Goal: Transaction & Acquisition: Book appointment/travel/reservation

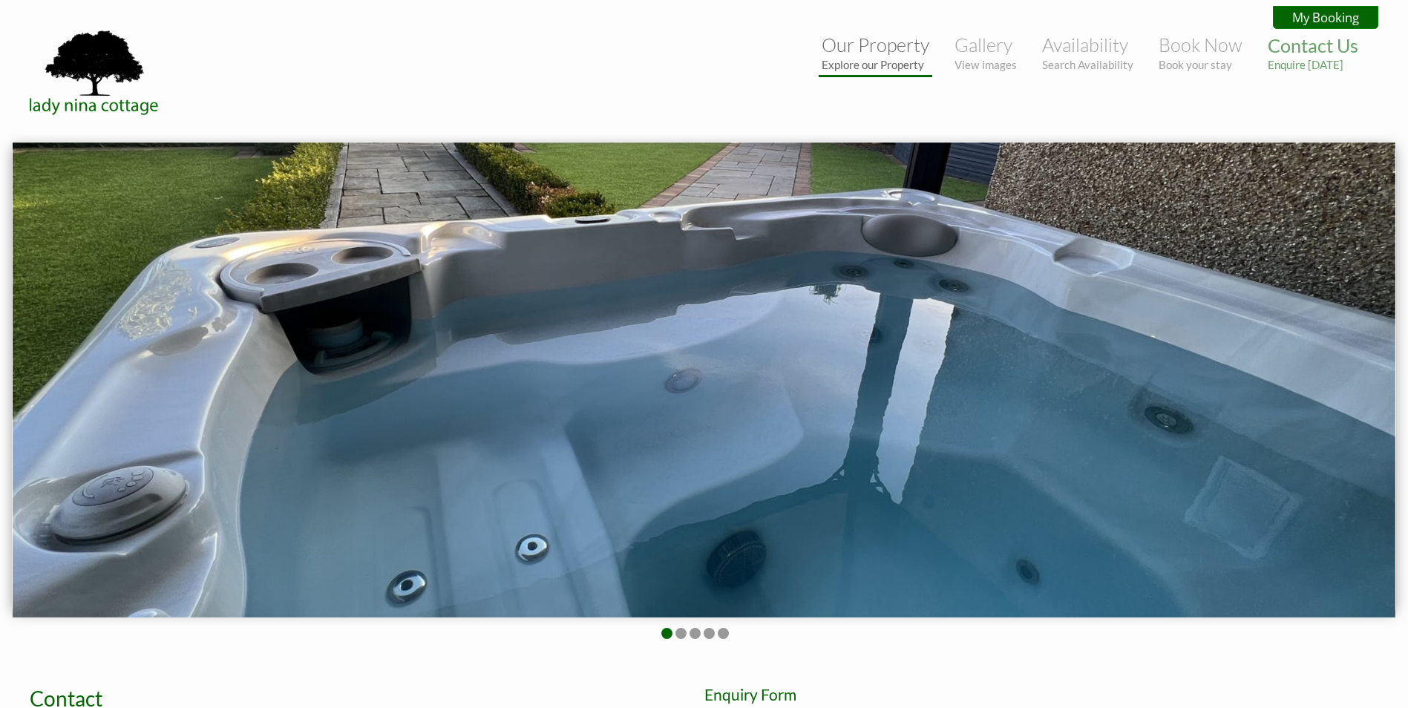
click at [914, 68] on small "Explore our Property" at bounding box center [876, 64] width 108 height 13
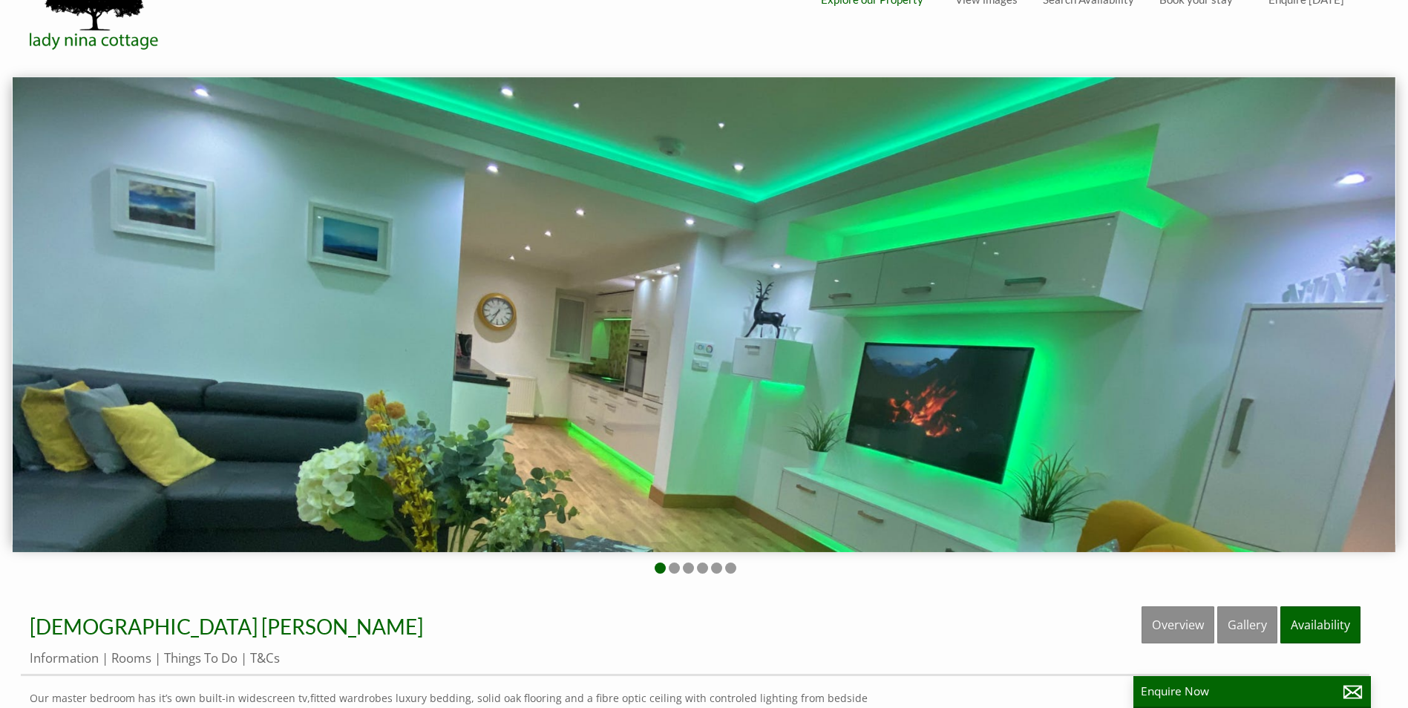
scroll to position [74, 0]
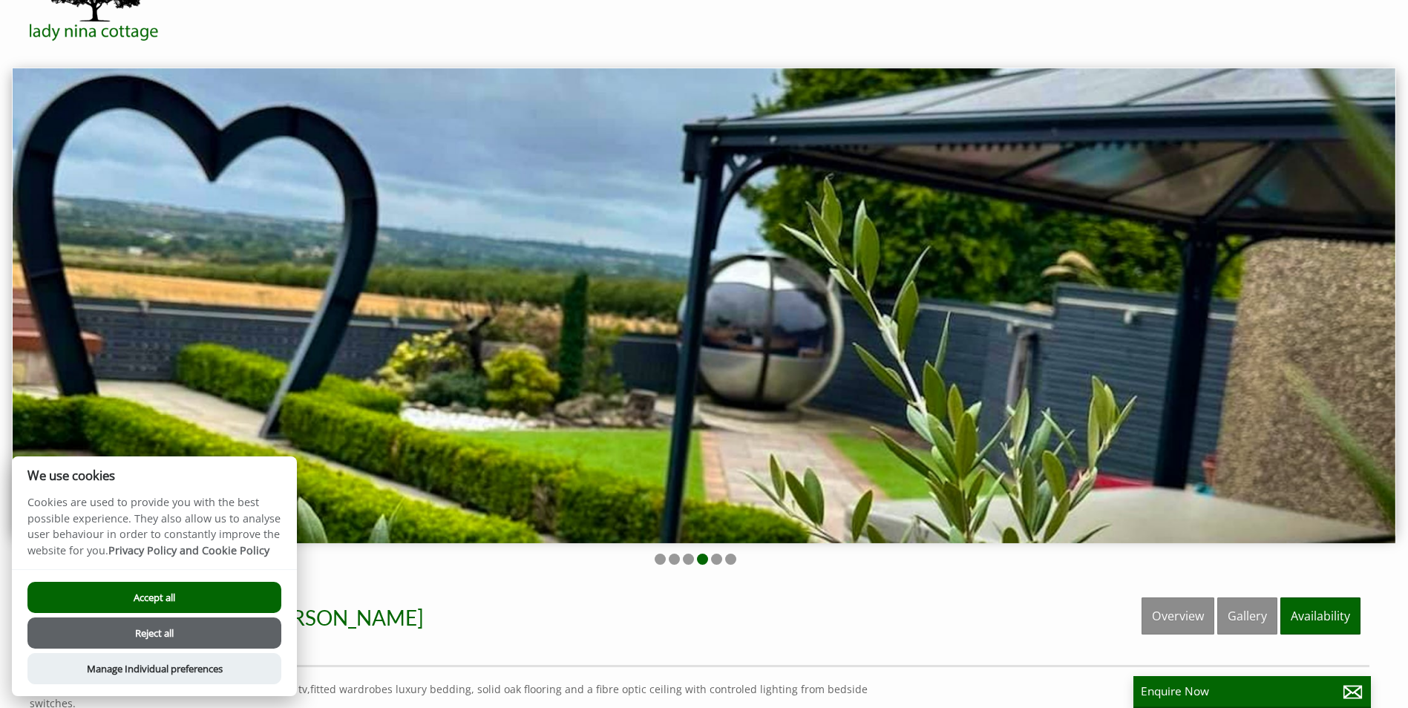
click at [217, 588] on button "Accept all" at bounding box center [154, 597] width 254 height 31
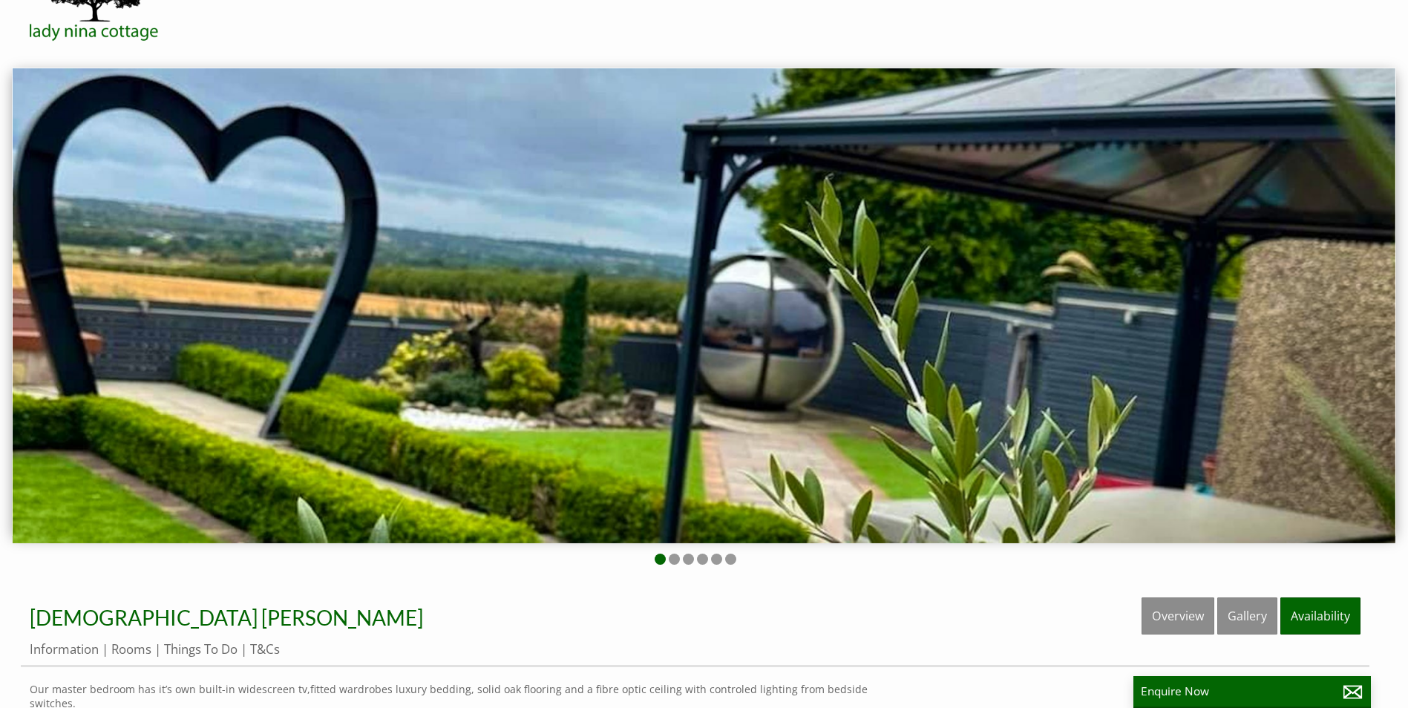
scroll to position [74, 0]
click at [666, 558] on ul at bounding box center [695, 561] width 1349 height 14
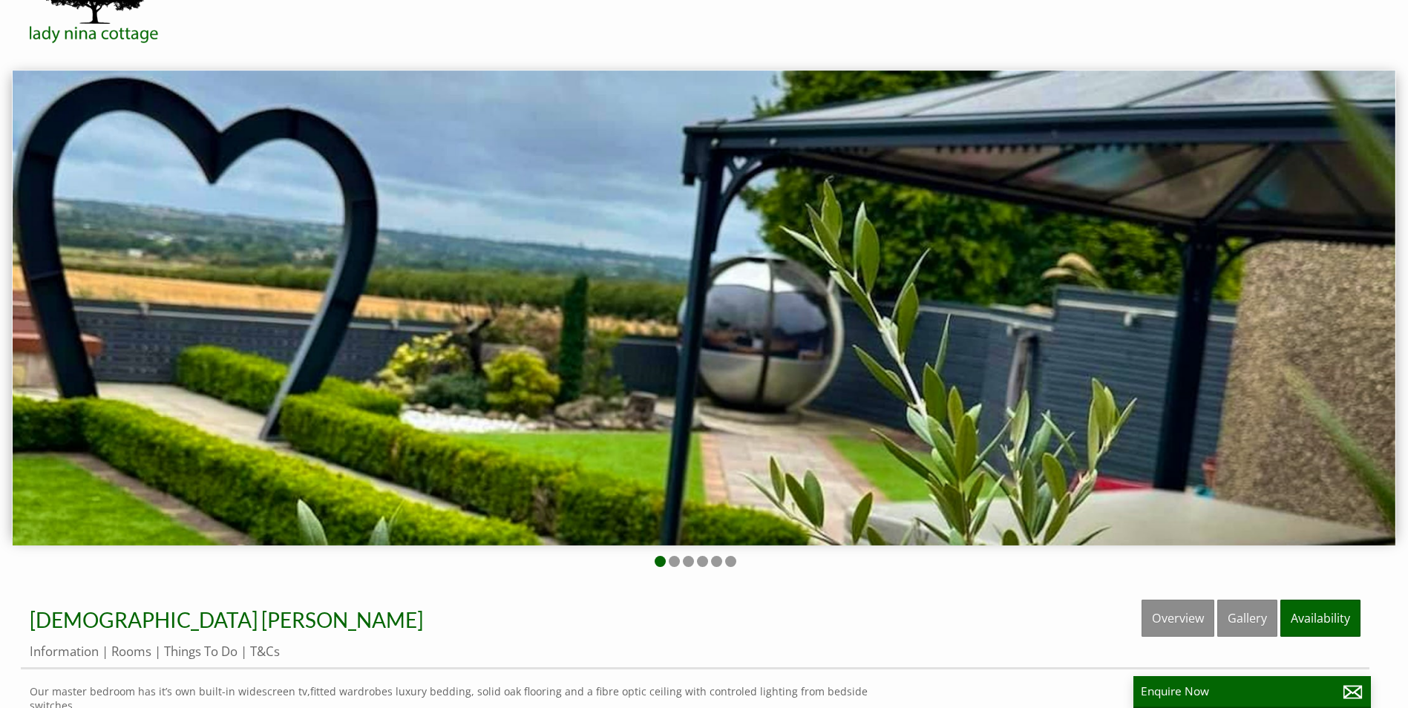
scroll to position [0, 0]
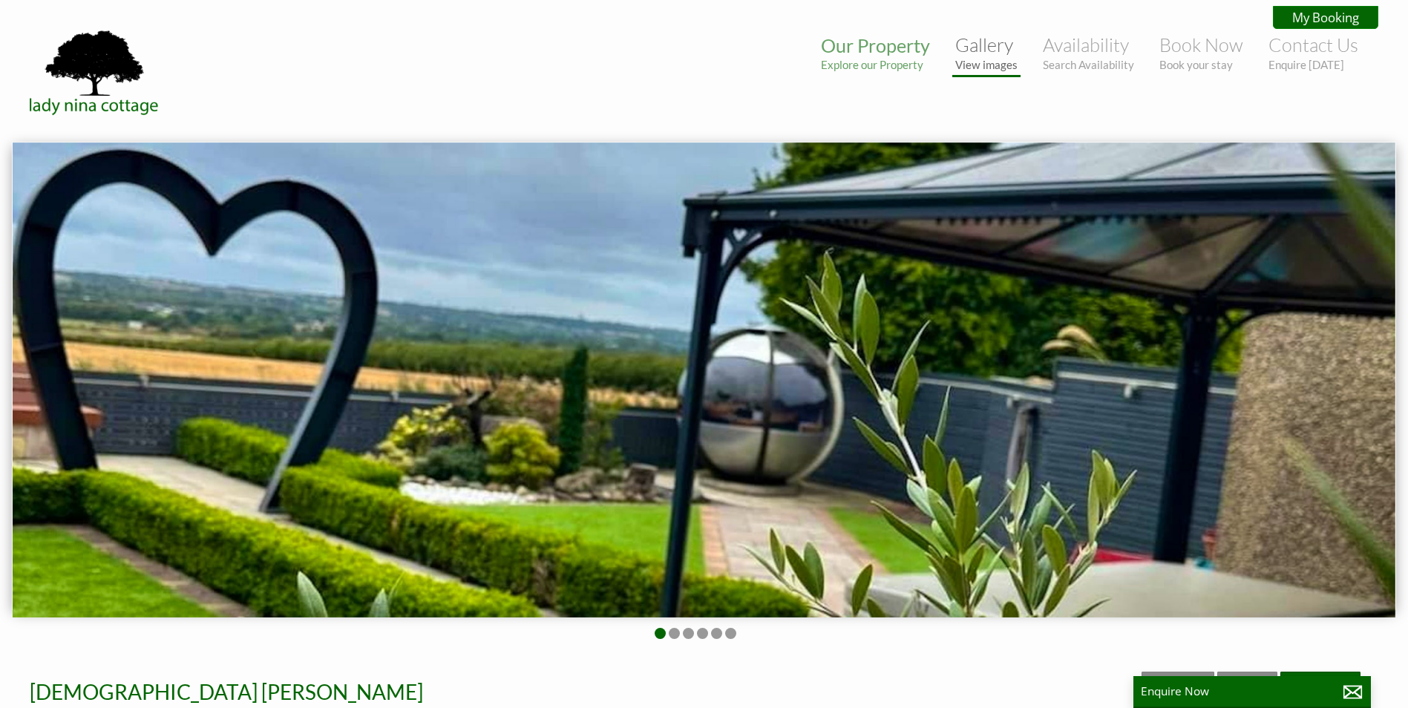
click at [974, 47] on link "Gallery View images" at bounding box center [986, 52] width 62 height 38
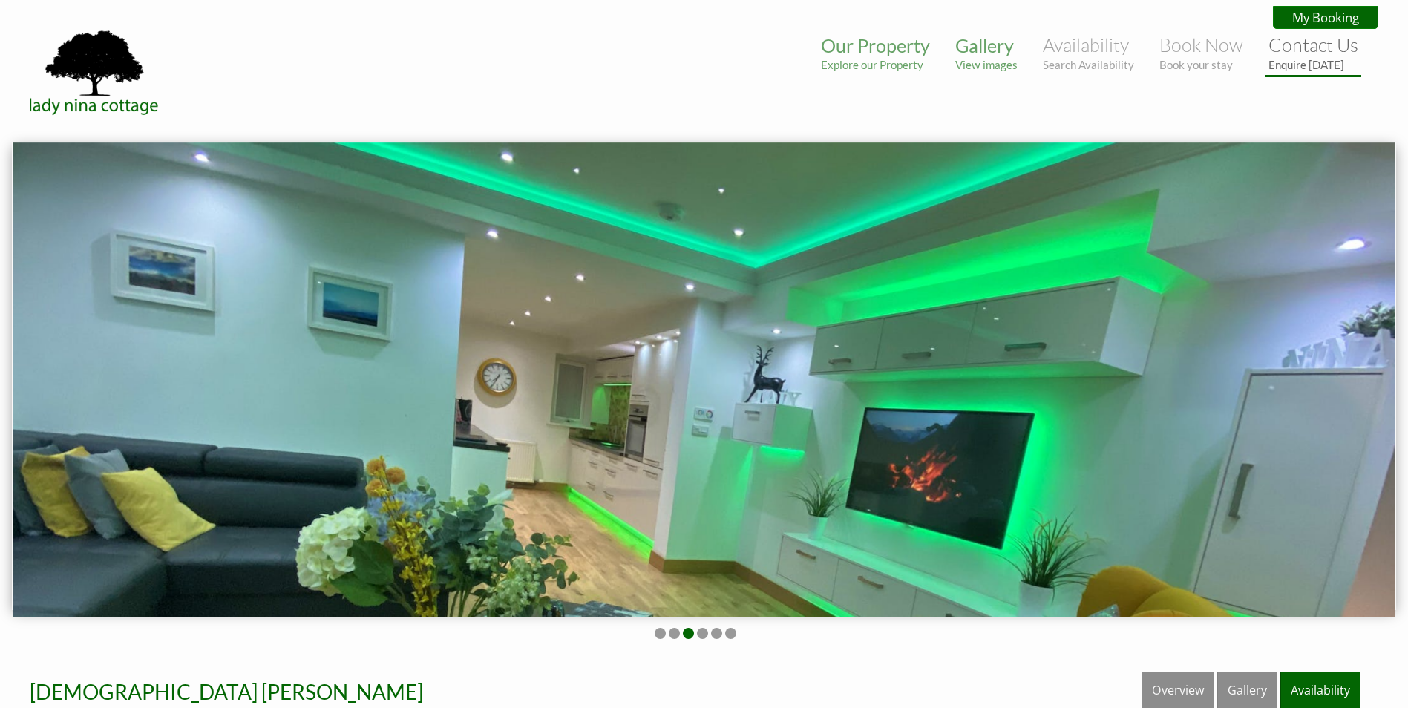
click at [1280, 56] on link "Contact Us Enquire [DATE]" at bounding box center [1313, 52] width 90 height 38
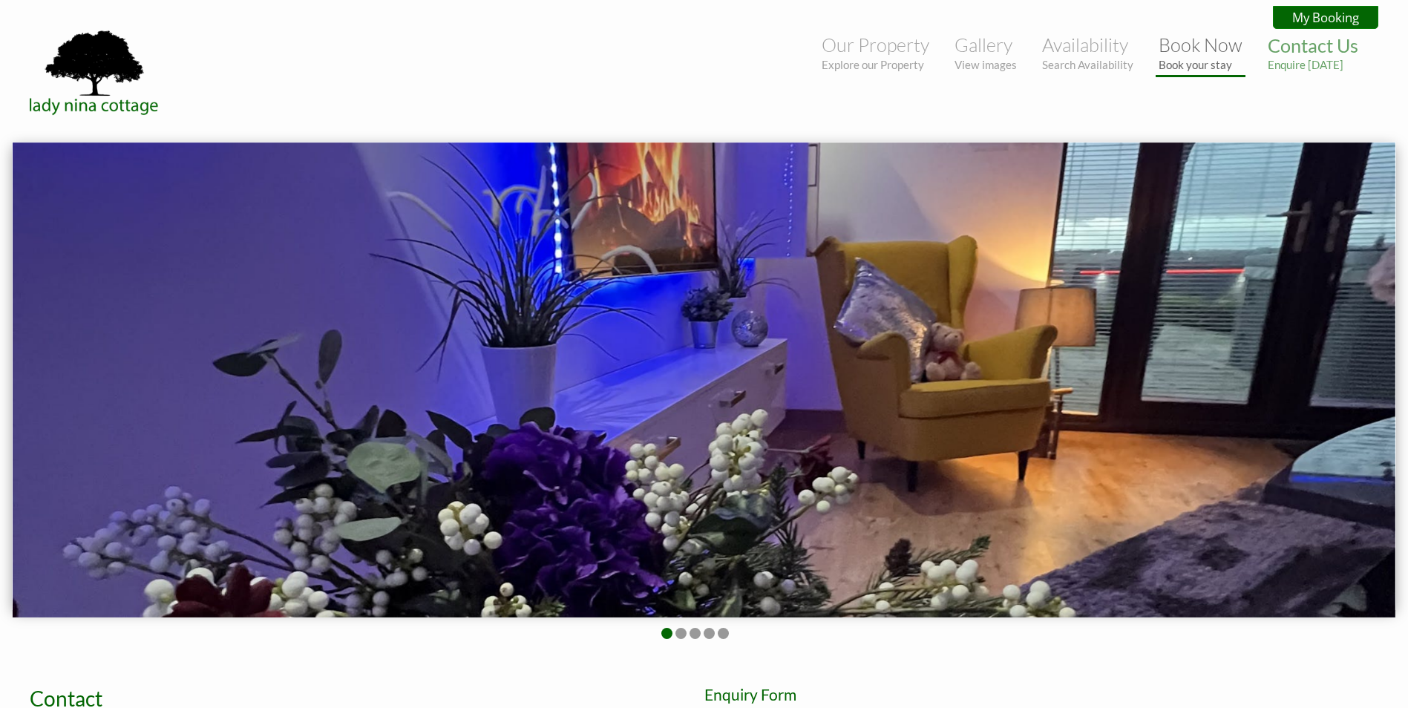
click at [1216, 50] on link "Book Now Book your stay" at bounding box center [1201, 52] width 84 height 38
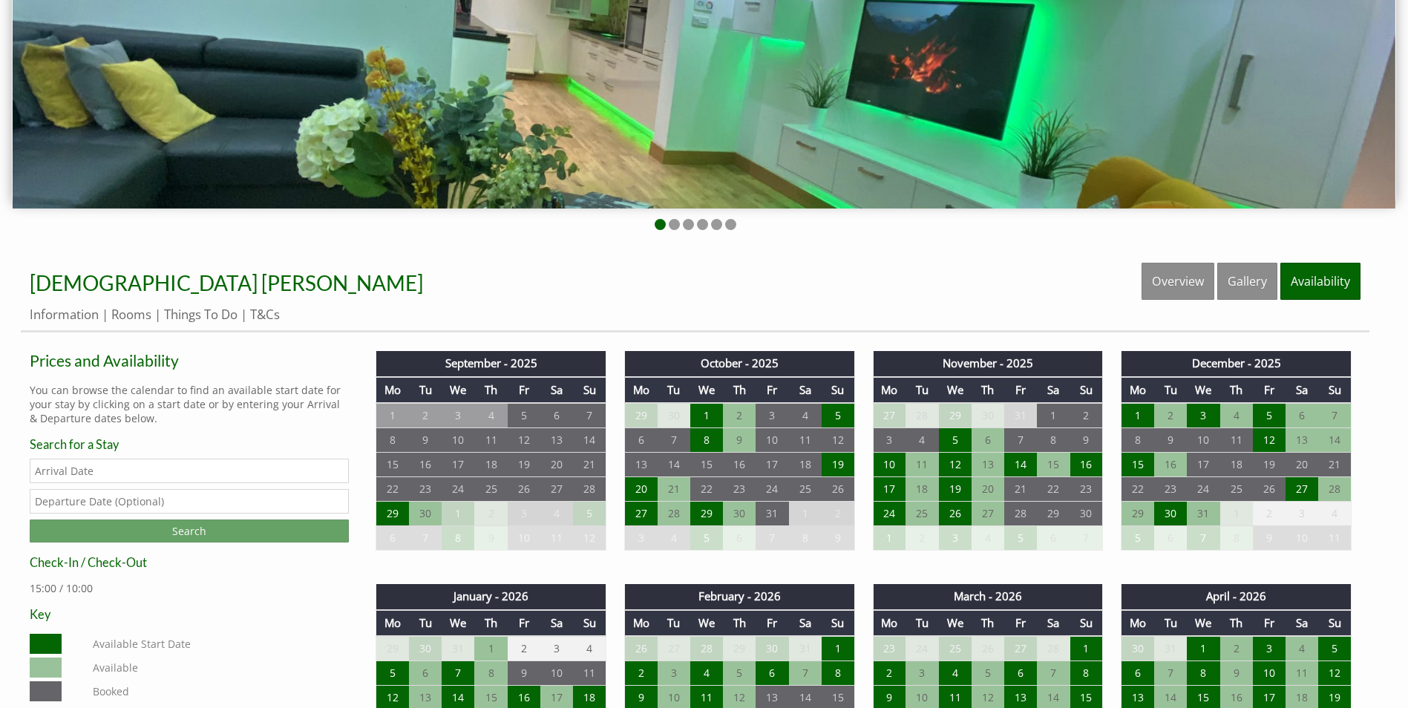
scroll to position [445, 0]
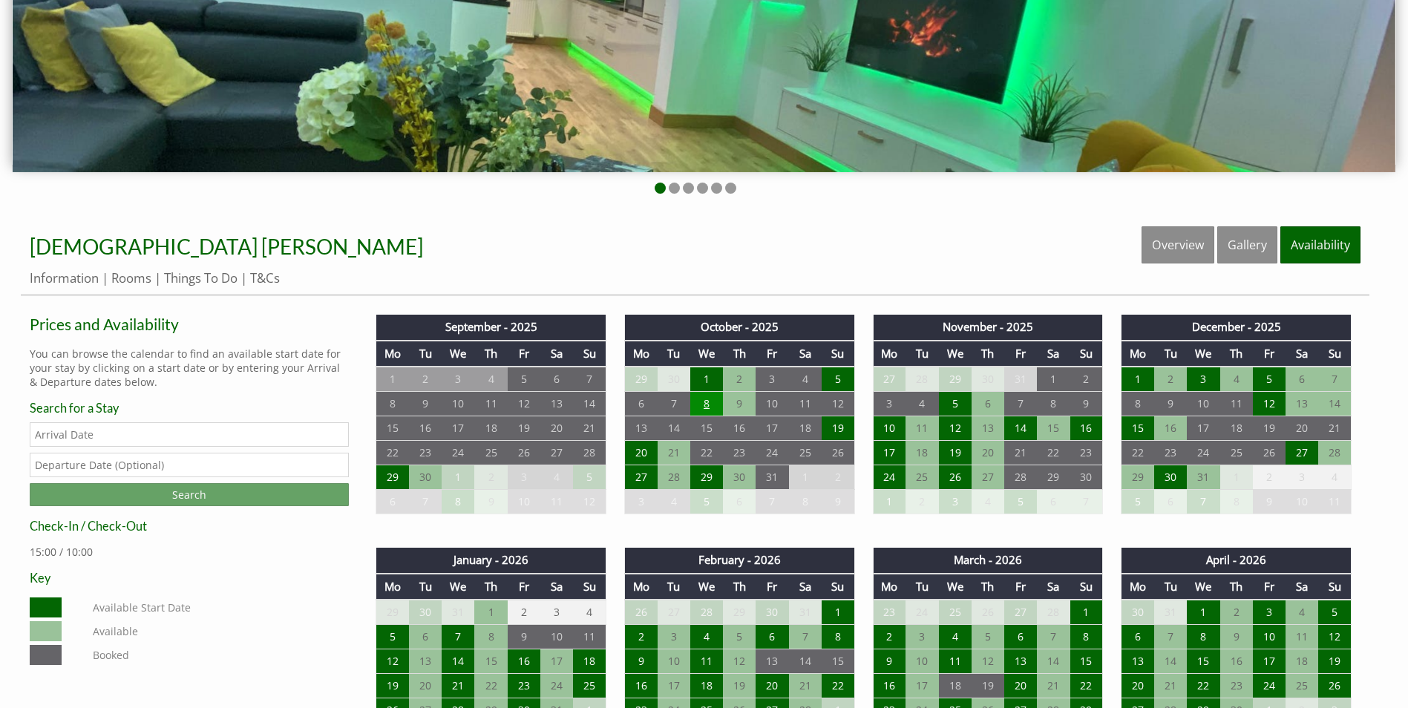
click at [700, 405] on td "8" at bounding box center [706, 404] width 33 height 24
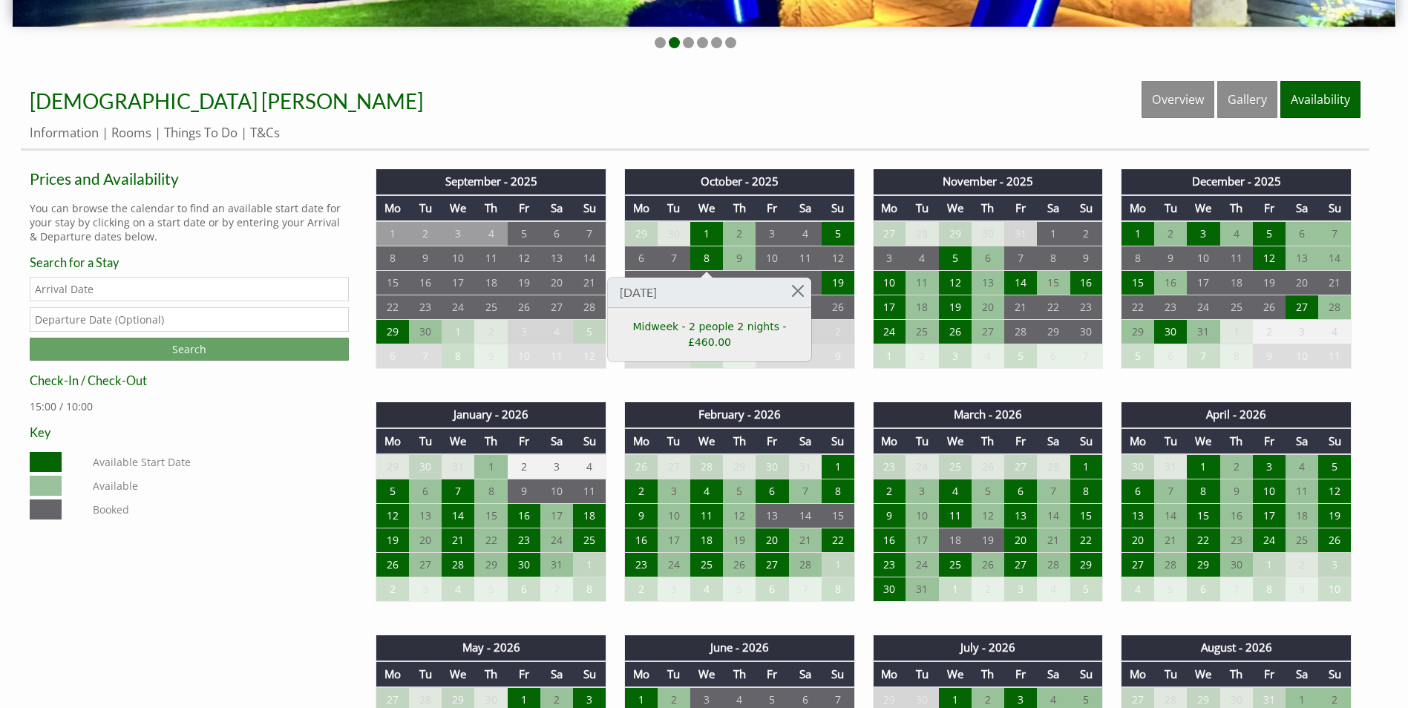
scroll to position [594, 0]
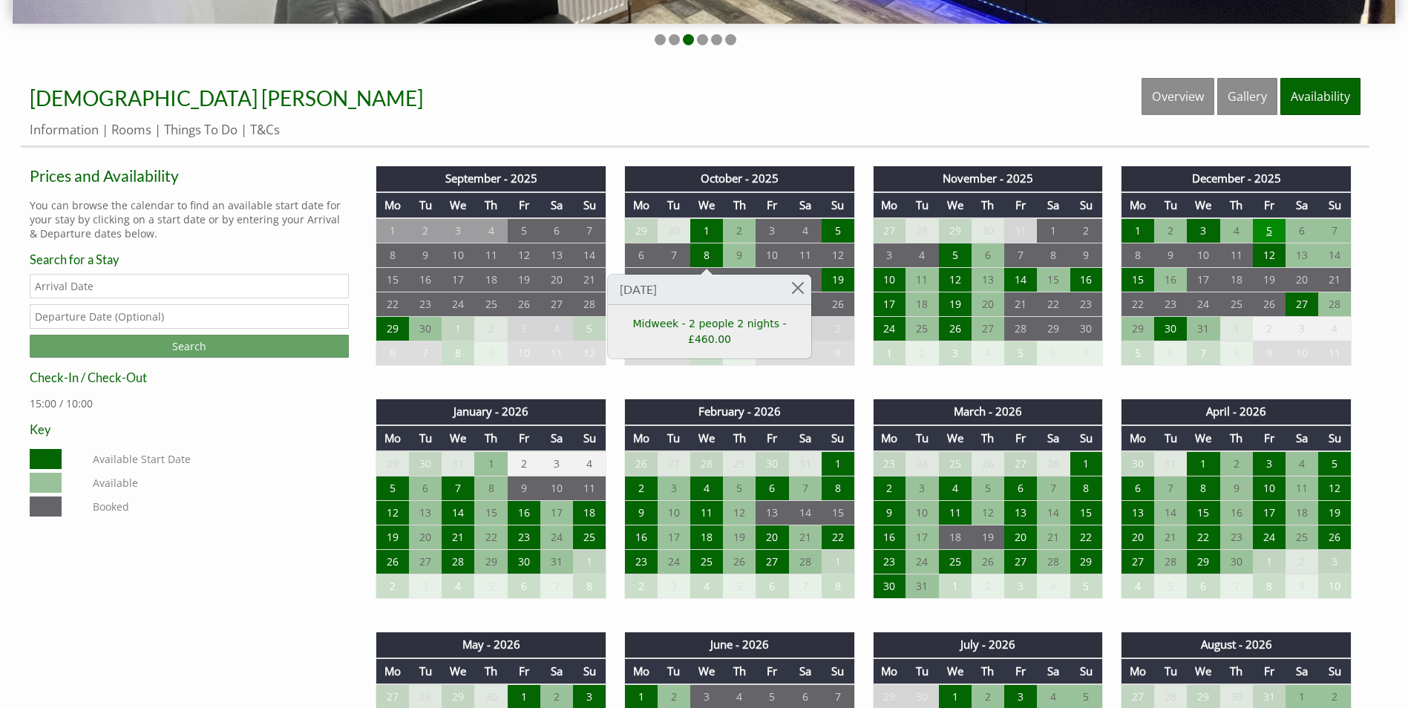
click at [1269, 232] on td "5" at bounding box center [1269, 230] width 33 height 25
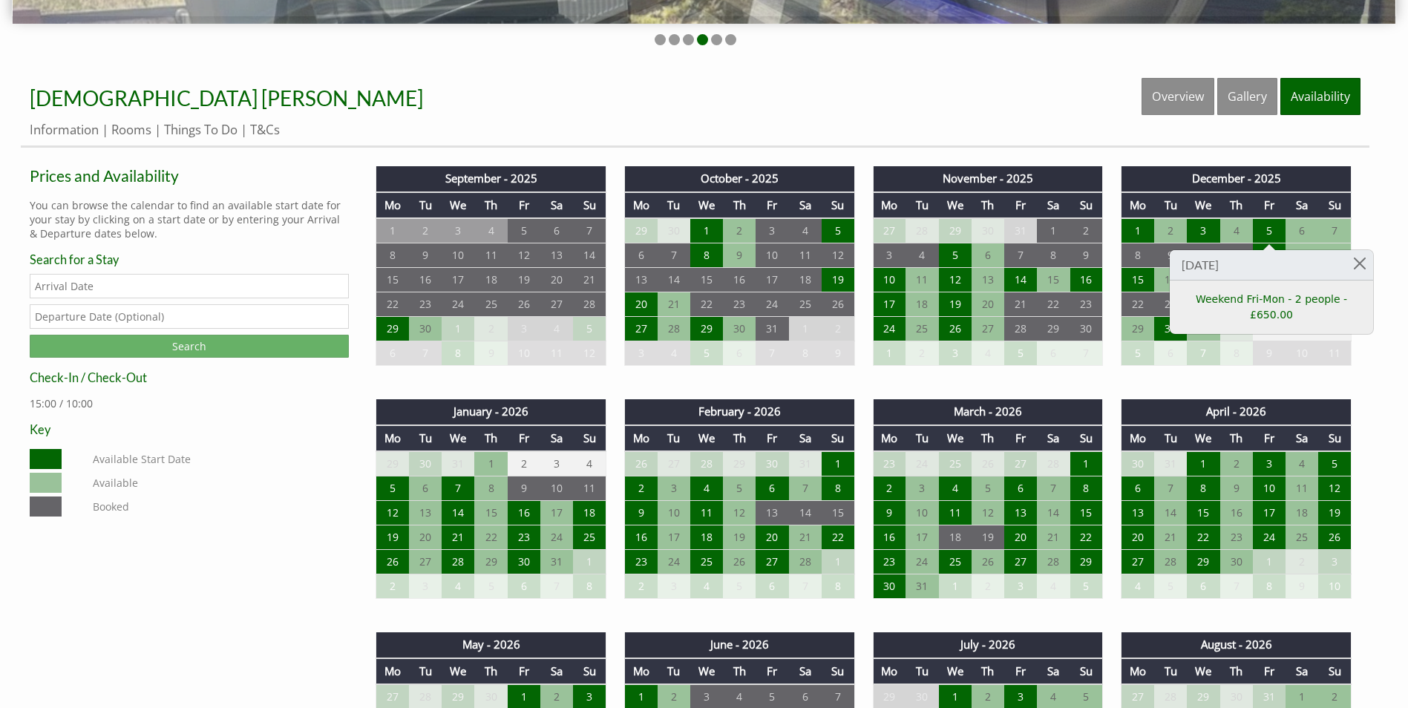
click at [232, 352] on input "Search" at bounding box center [189, 346] width 319 height 23
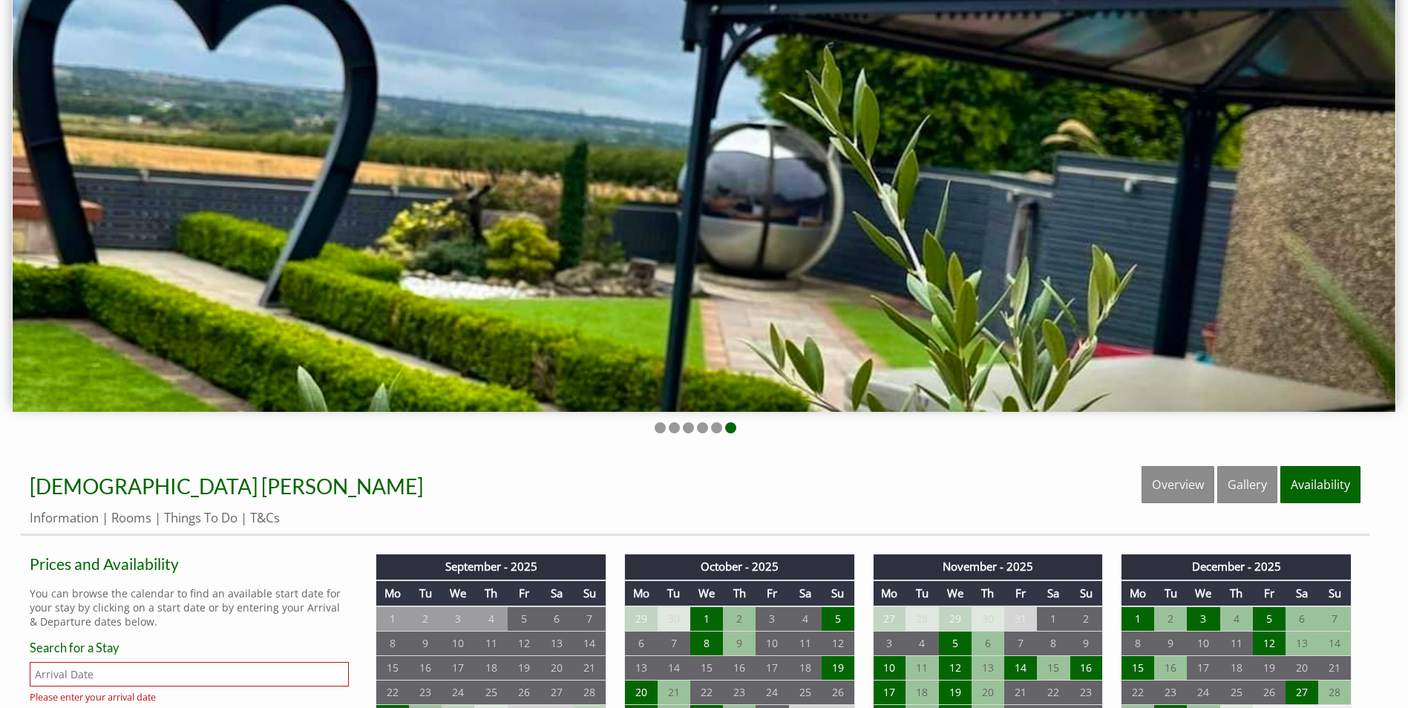
scroll to position [223, 0]
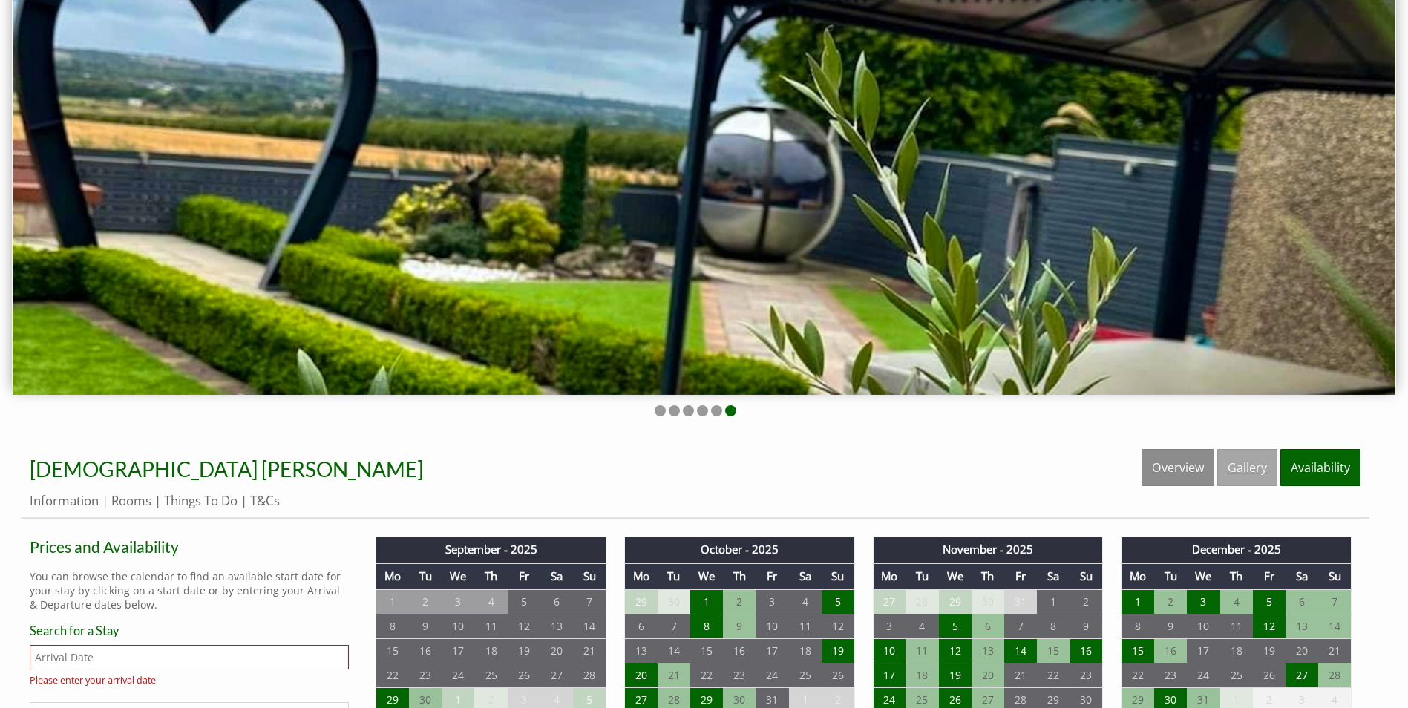
click at [1251, 475] on link "Gallery" at bounding box center [1247, 467] width 60 height 37
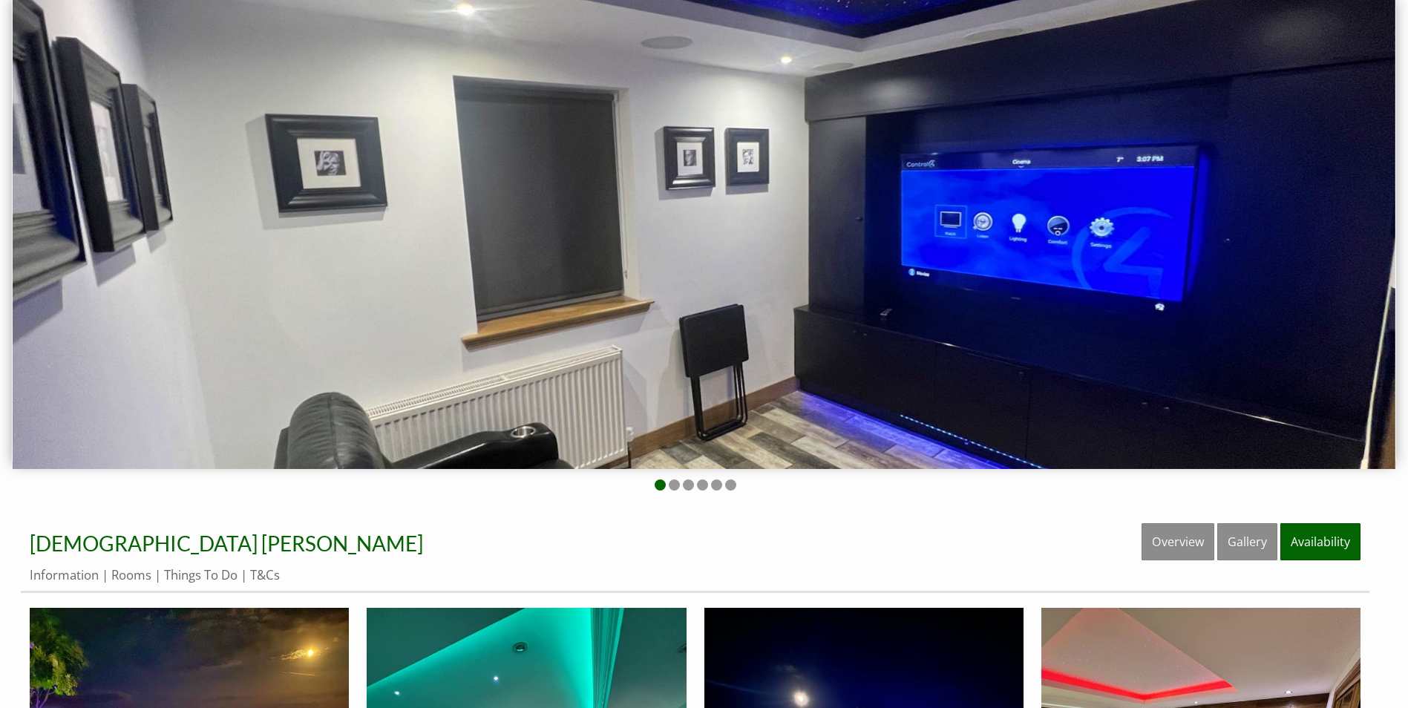
scroll to position [74, 0]
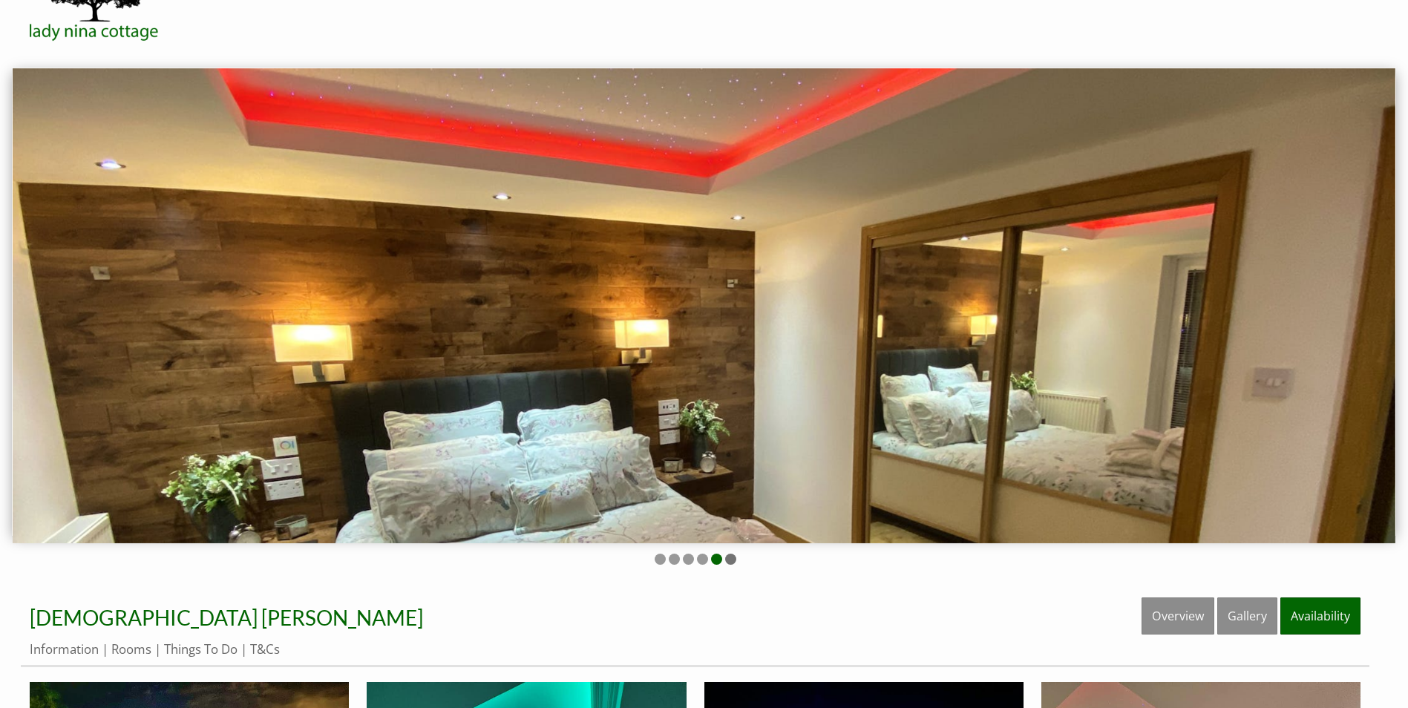
click at [729, 560] on li at bounding box center [730, 559] width 11 height 11
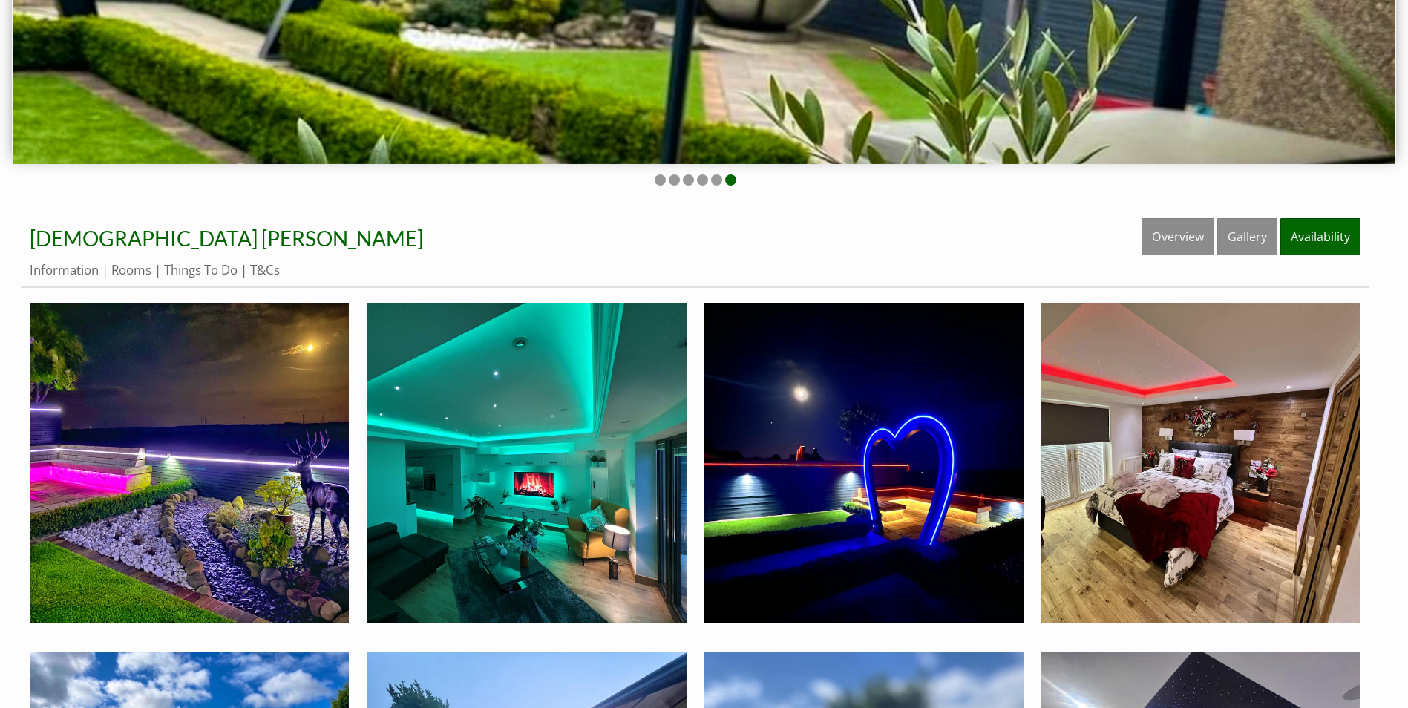
scroll to position [594, 0]
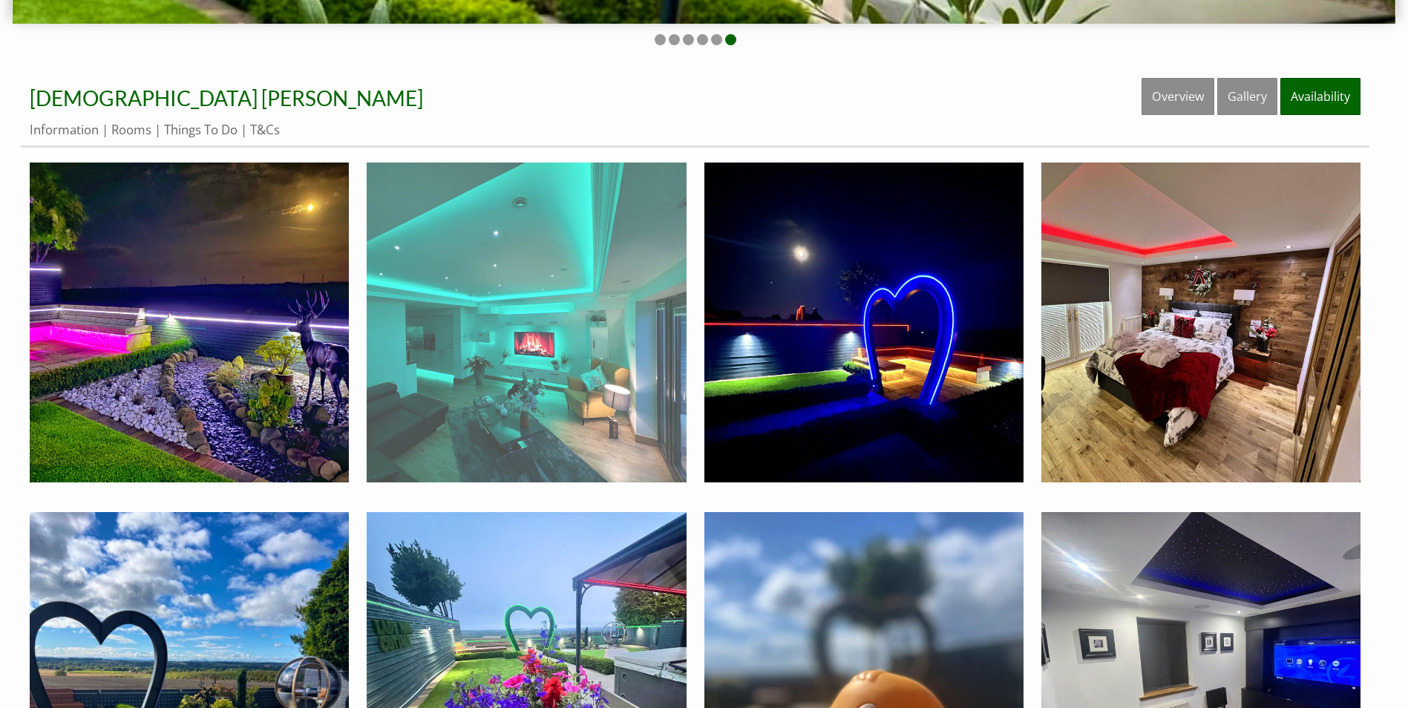
click at [663, 414] on img at bounding box center [526, 322] width 319 height 319
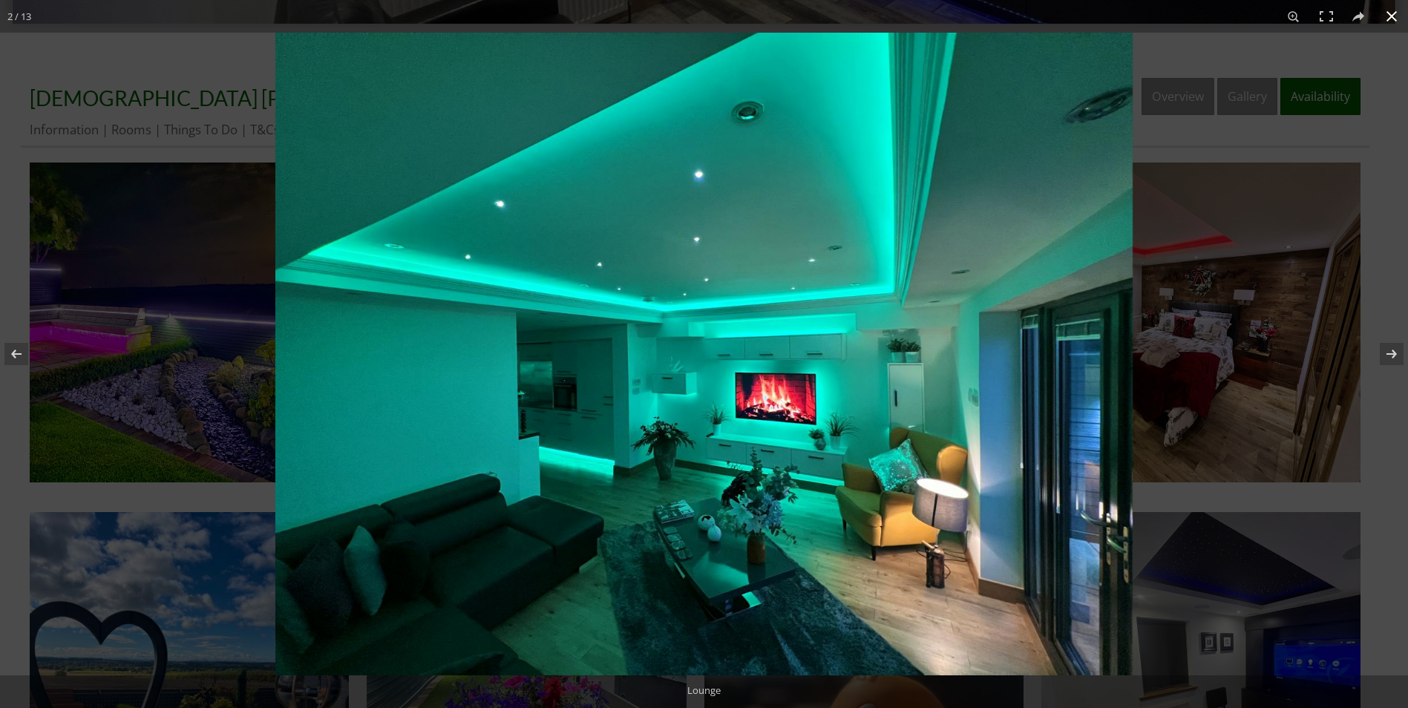
click at [1386, 13] on button at bounding box center [1391, 16] width 33 height 33
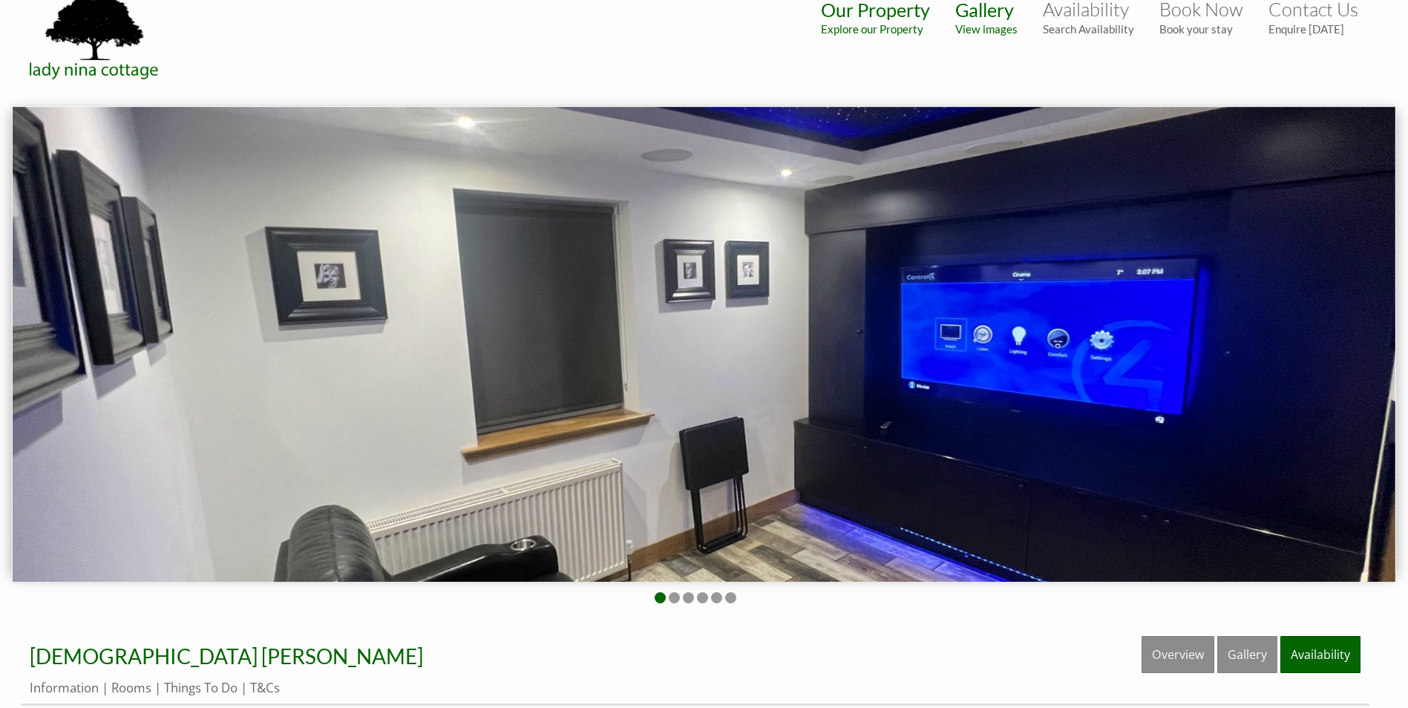
scroll to position [0, 0]
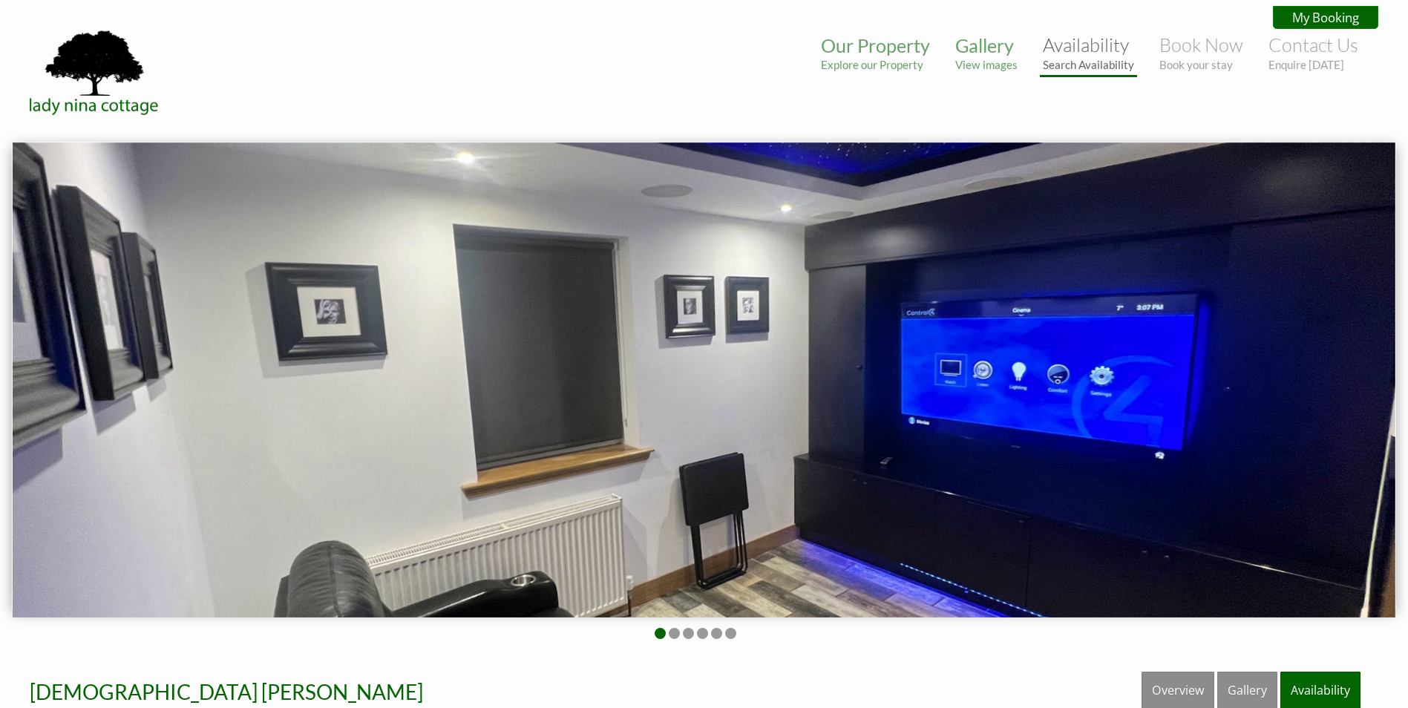
click at [1128, 53] on link "Availability Search Availability" at bounding box center [1088, 52] width 91 height 38
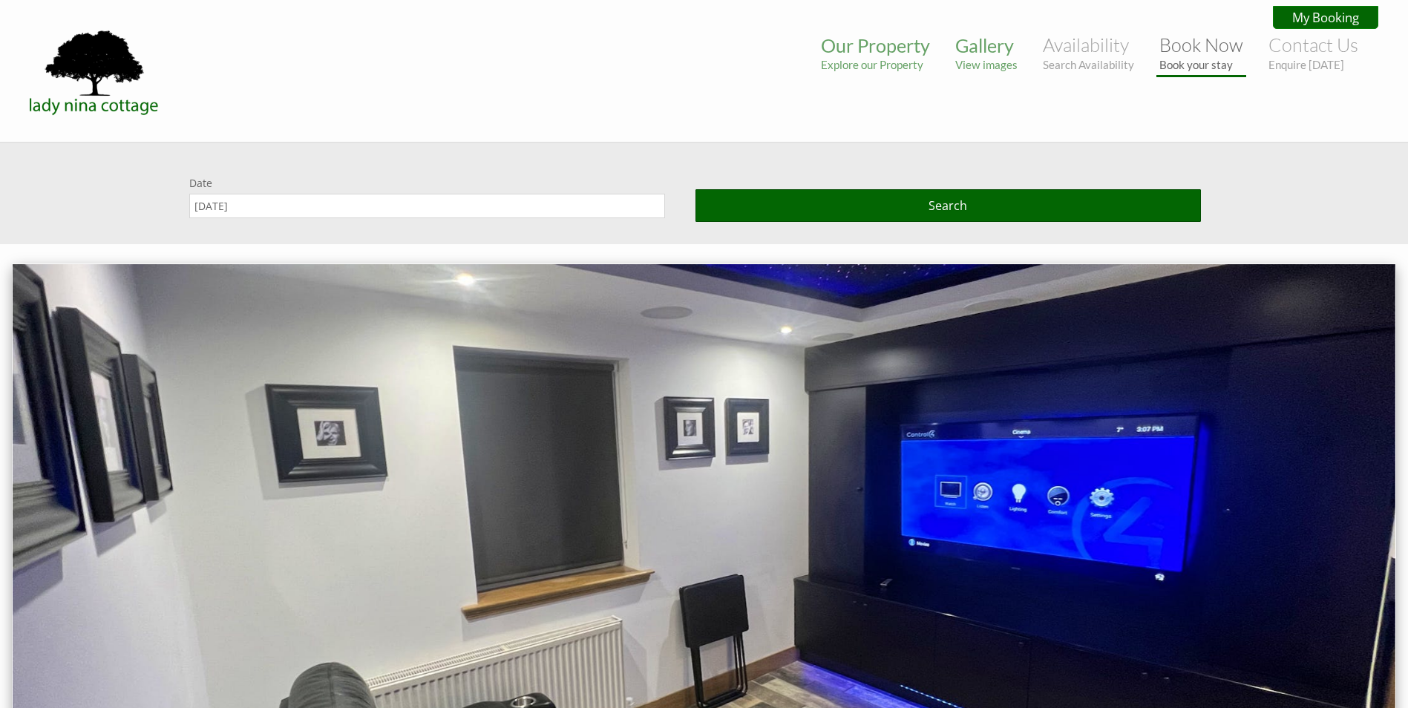
click at [1202, 71] on li "Book Now Book your stay" at bounding box center [1201, 53] width 90 height 47
click at [1204, 53] on link "Book Now Book your stay" at bounding box center [1201, 52] width 84 height 38
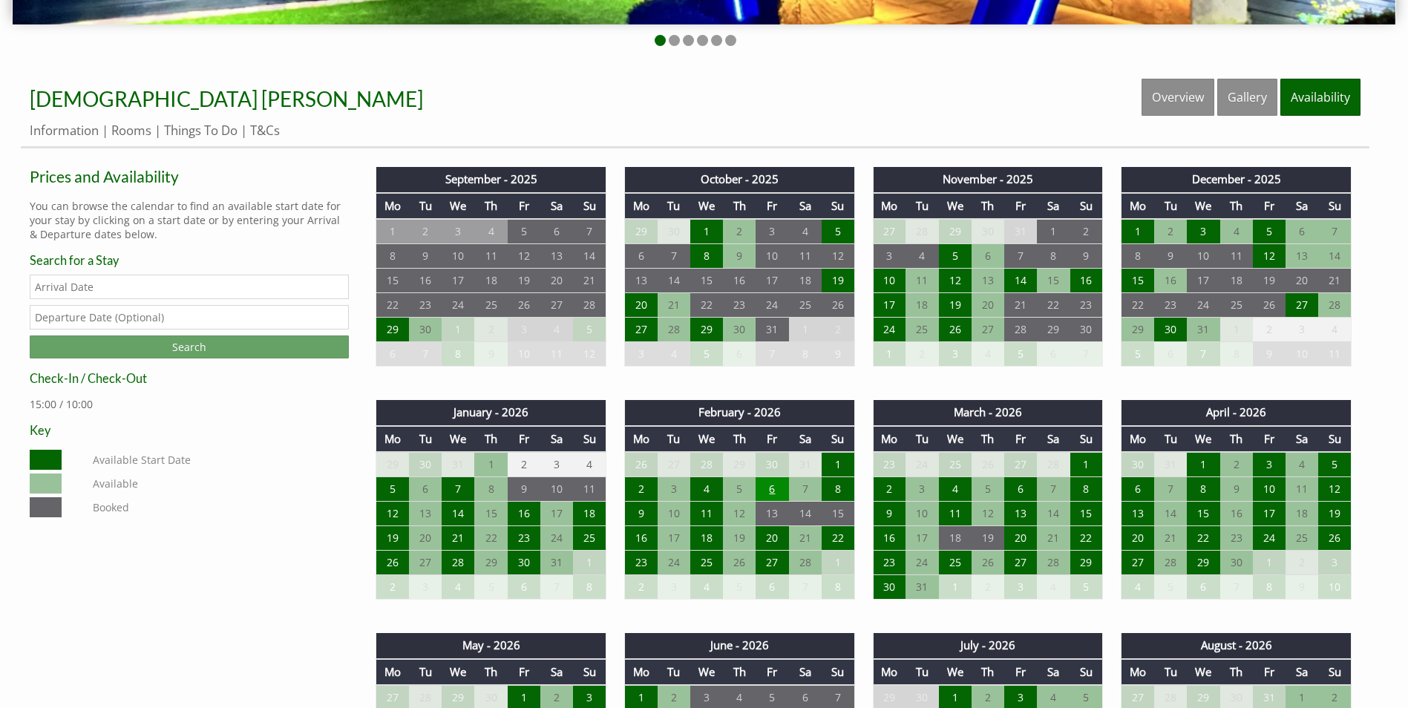
scroll to position [594, 0]
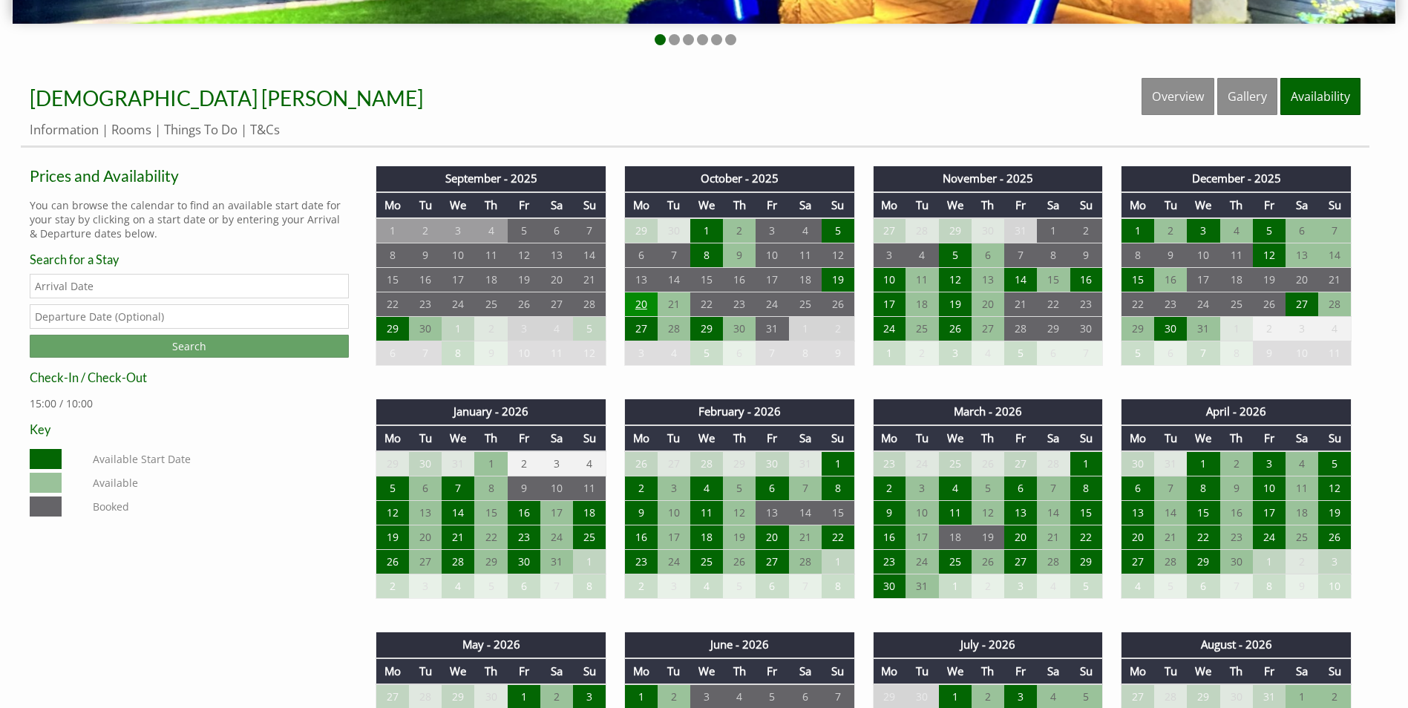
click at [640, 307] on td "20" at bounding box center [640, 304] width 33 height 24
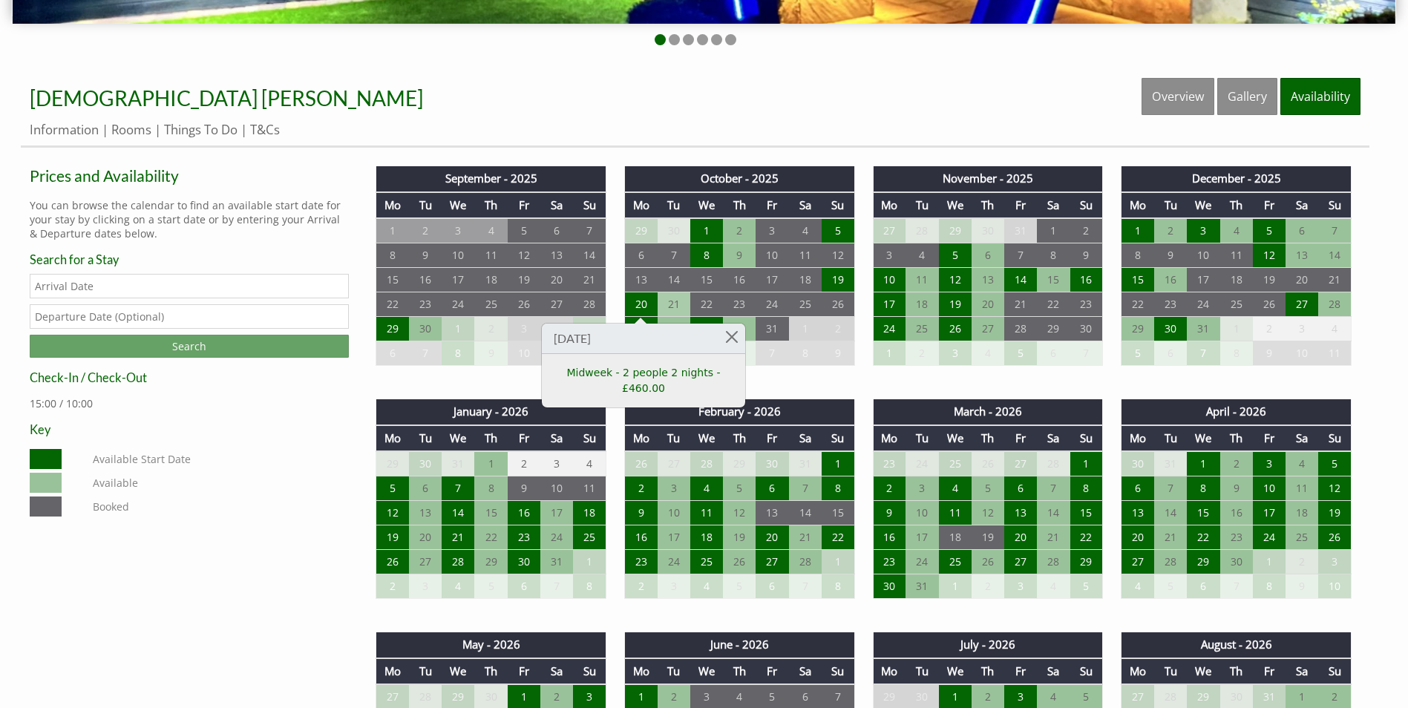
click at [666, 307] on td "21" at bounding box center [674, 304] width 33 height 24
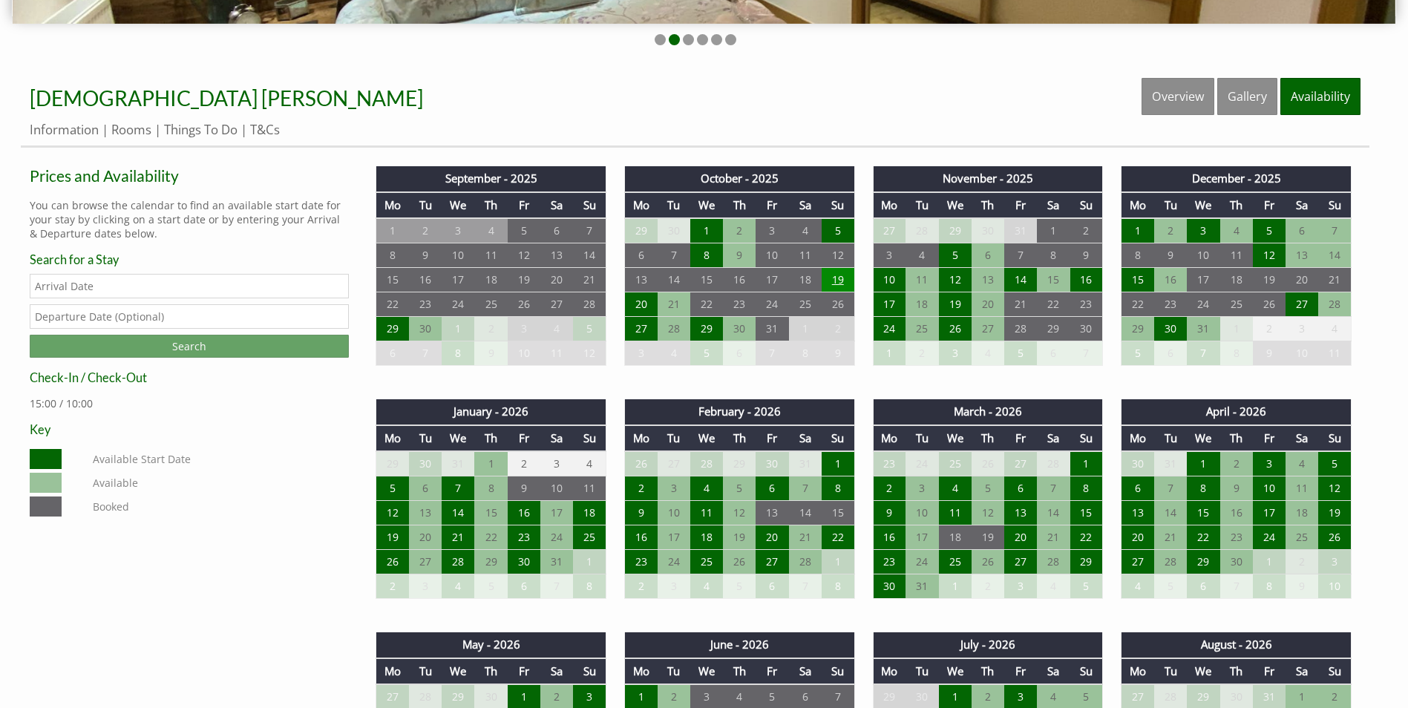
click at [847, 284] on td "19" at bounding box center [838, 280] width 33 height 24
click at [830, 232] on td "5" at bounding box center [838, 230] width 33 height 25
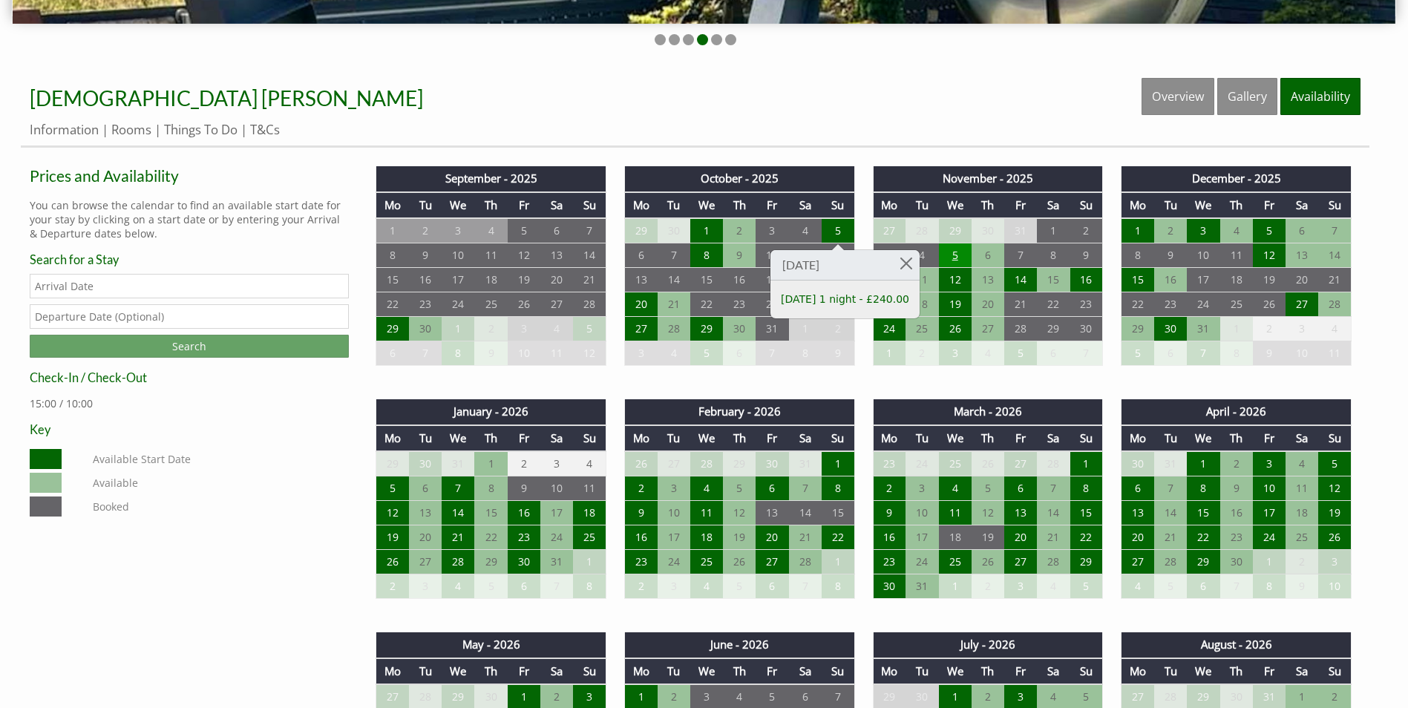
click at [958, 261] on td "5" at bounding box center [955, 255] width 33 height 24
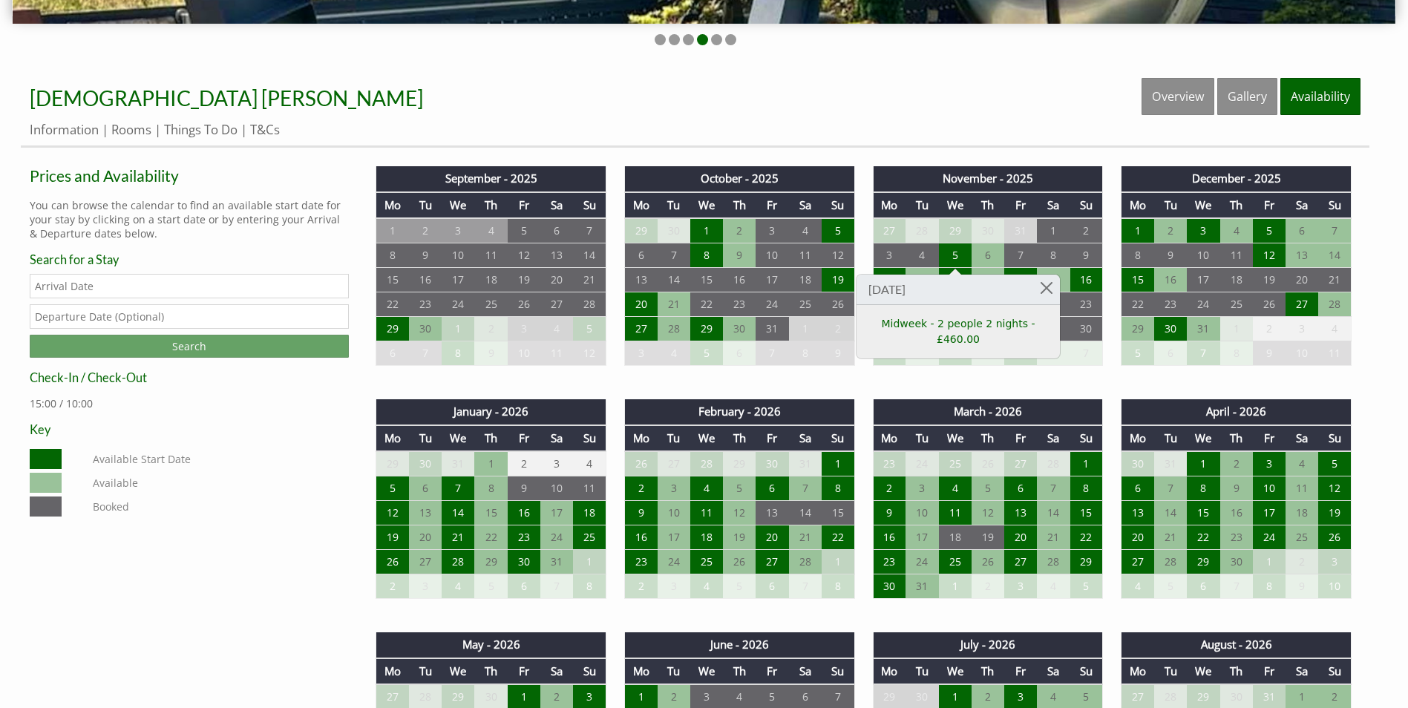
click at [1250, 324] on td "1" at bounding box center [1236, 329] width 33 height 24
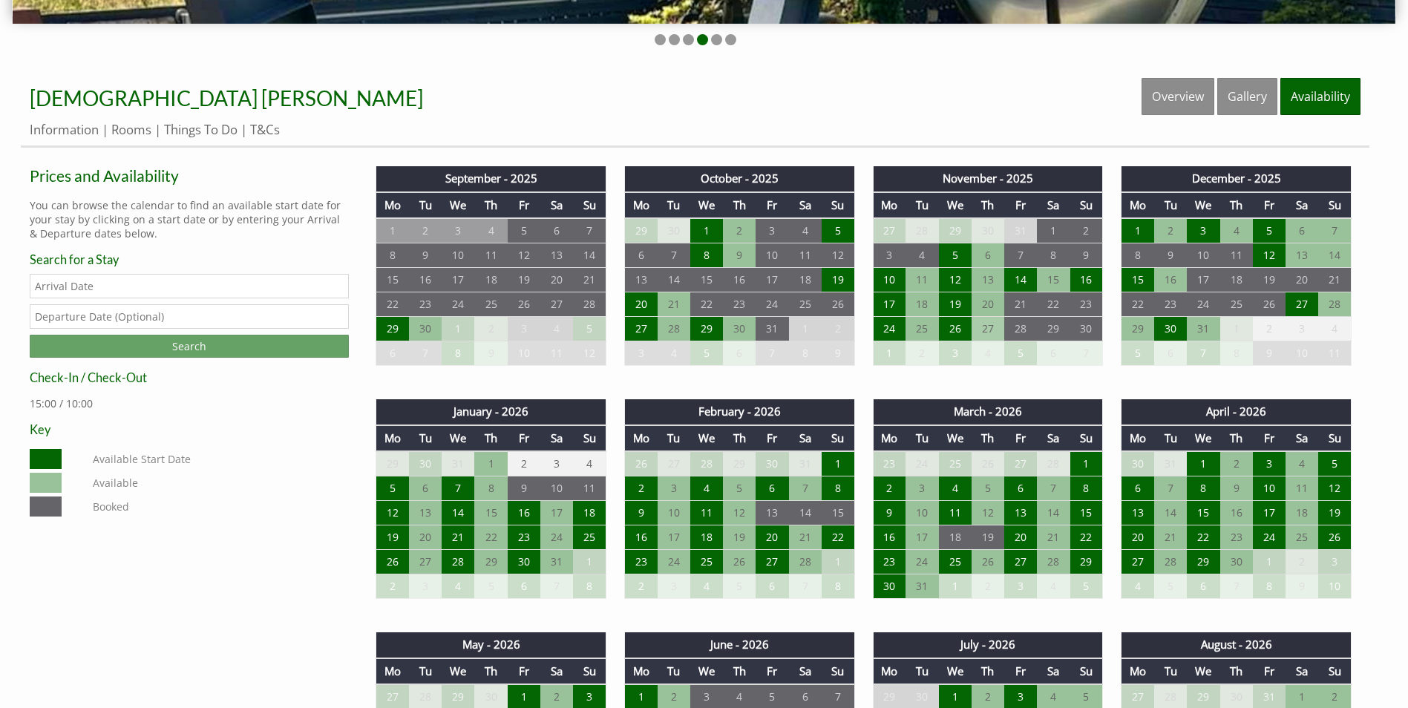
click at [986, 331] on td "27" at bounding box center [988, 329] width 33 height 24
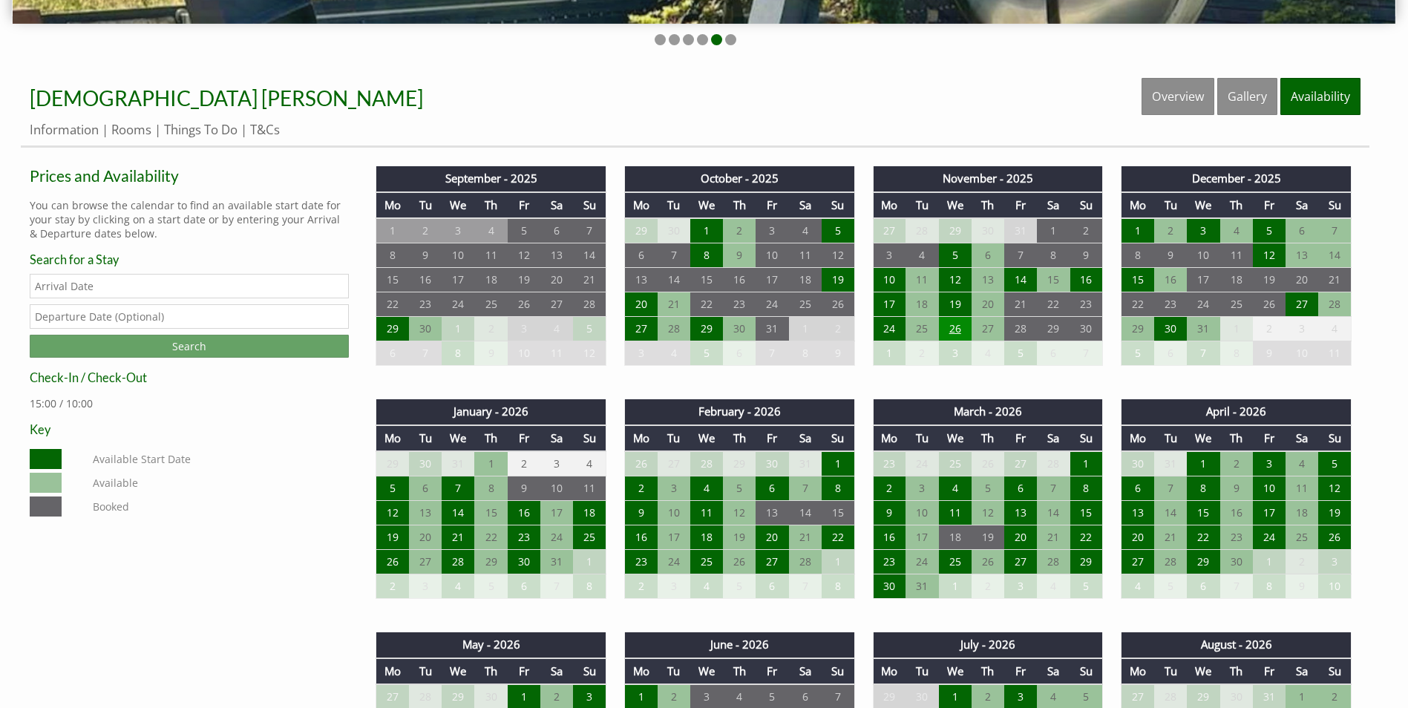
click at [947, 330] on td "26" at bounding box center [955, 329] width 33 height 24
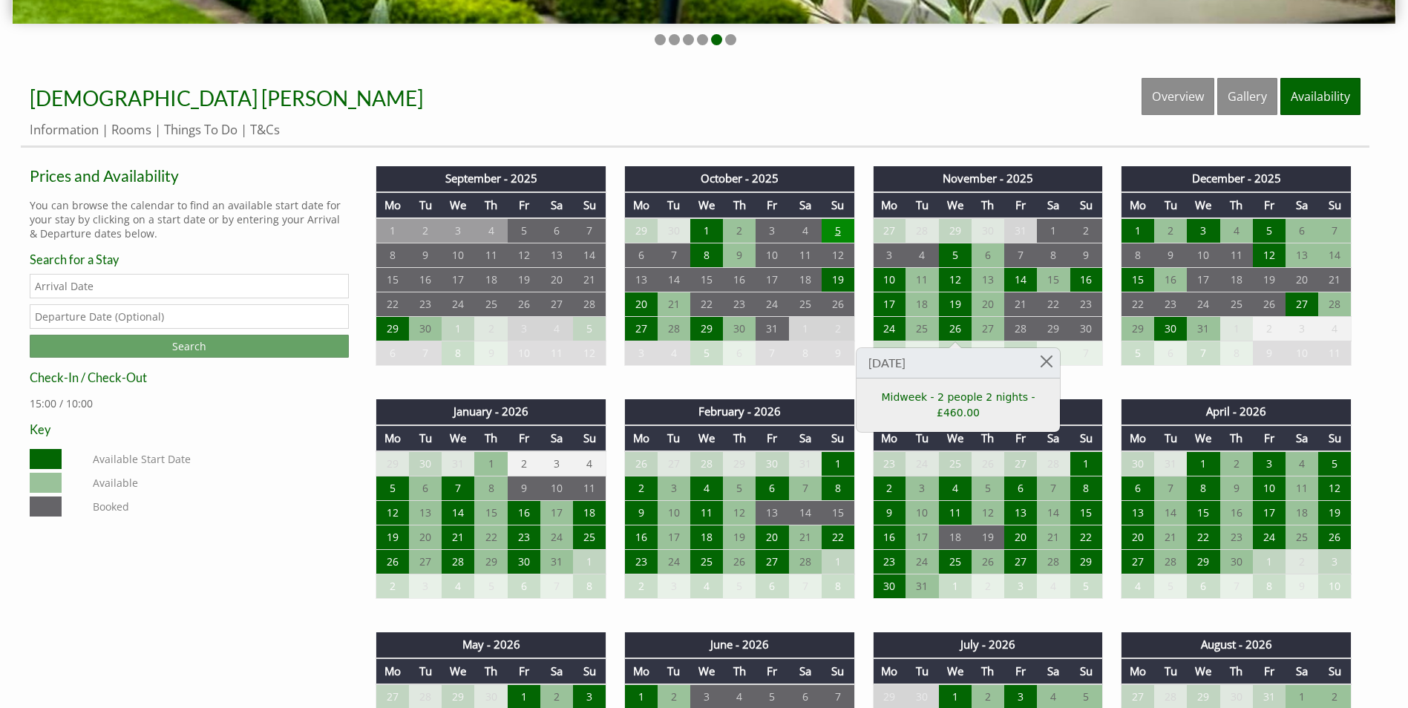
click at [836, 232] on td "5" at bounding box center [838, 230] width 33 height 25
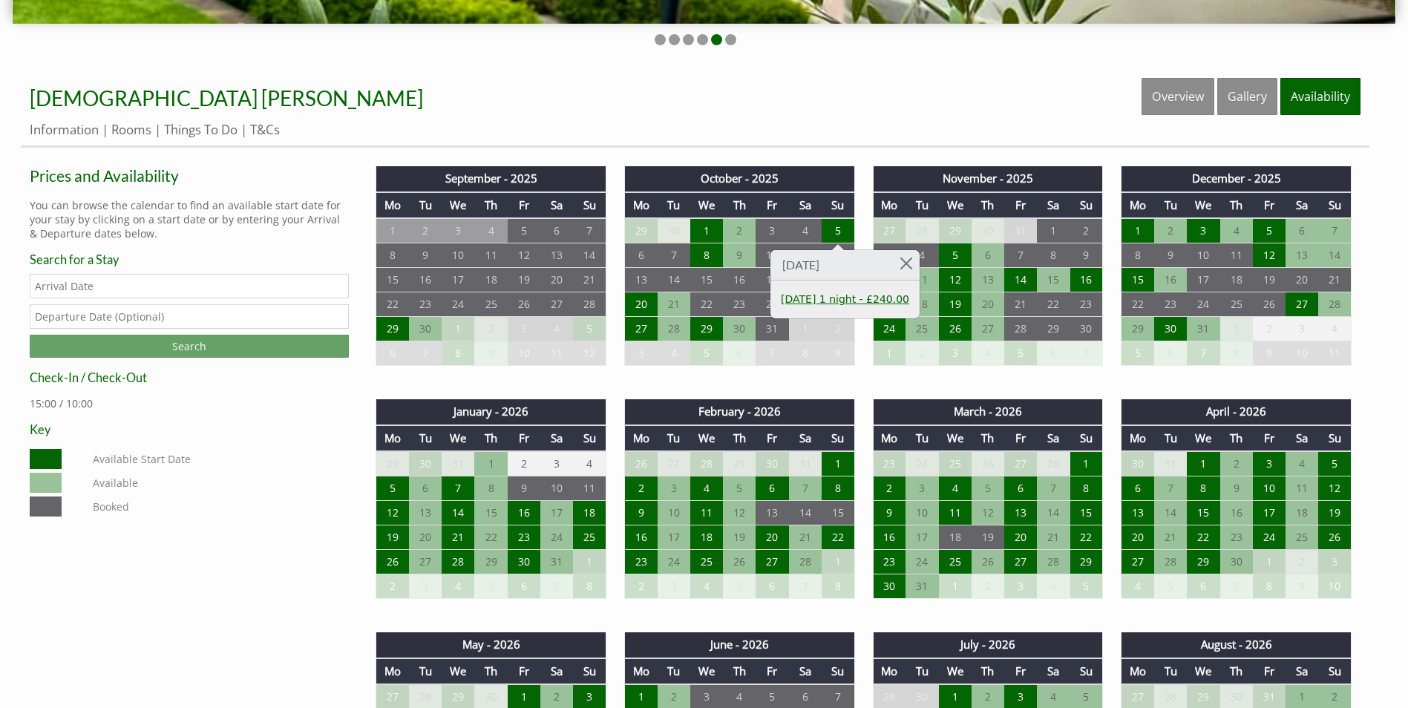
click at [808, 298] on link "[DATE] 1 night - £240.00" at bounding box center [845, 300] width 128 height 16
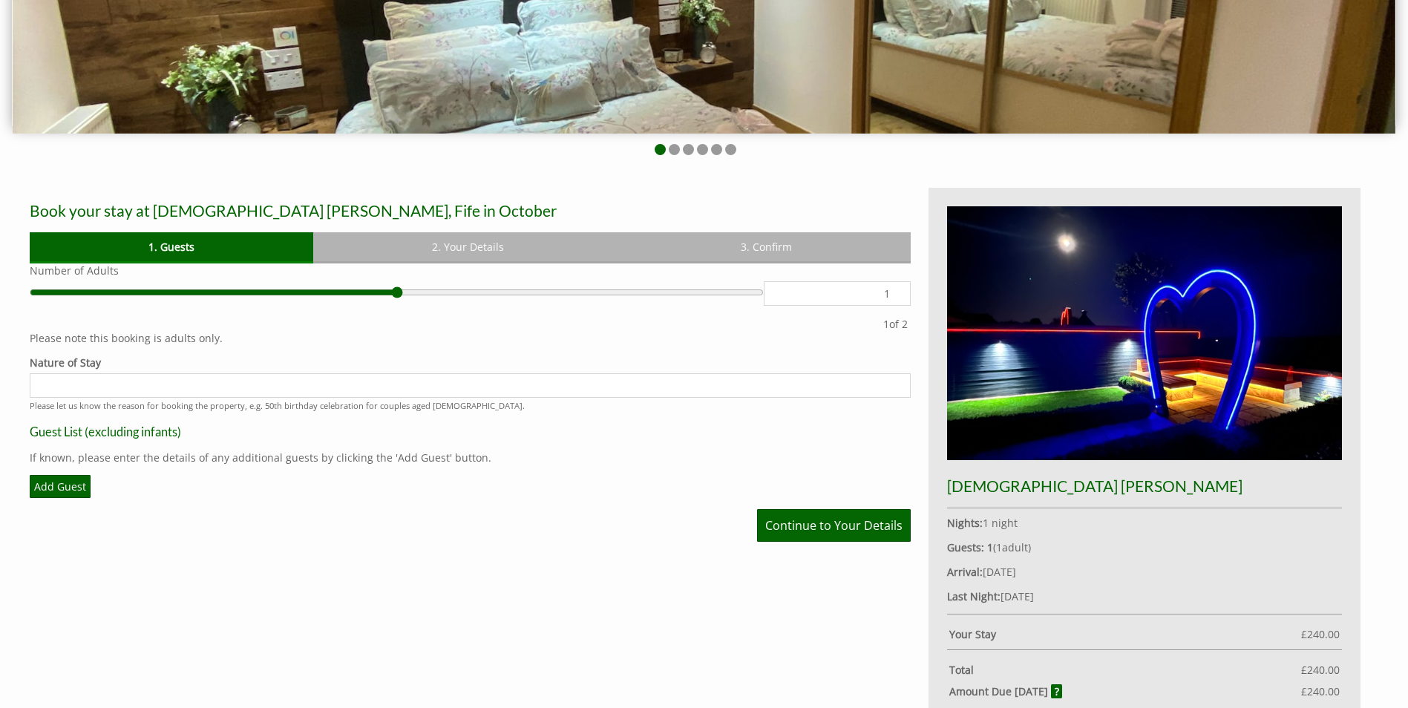
scroll to position [520, 0]
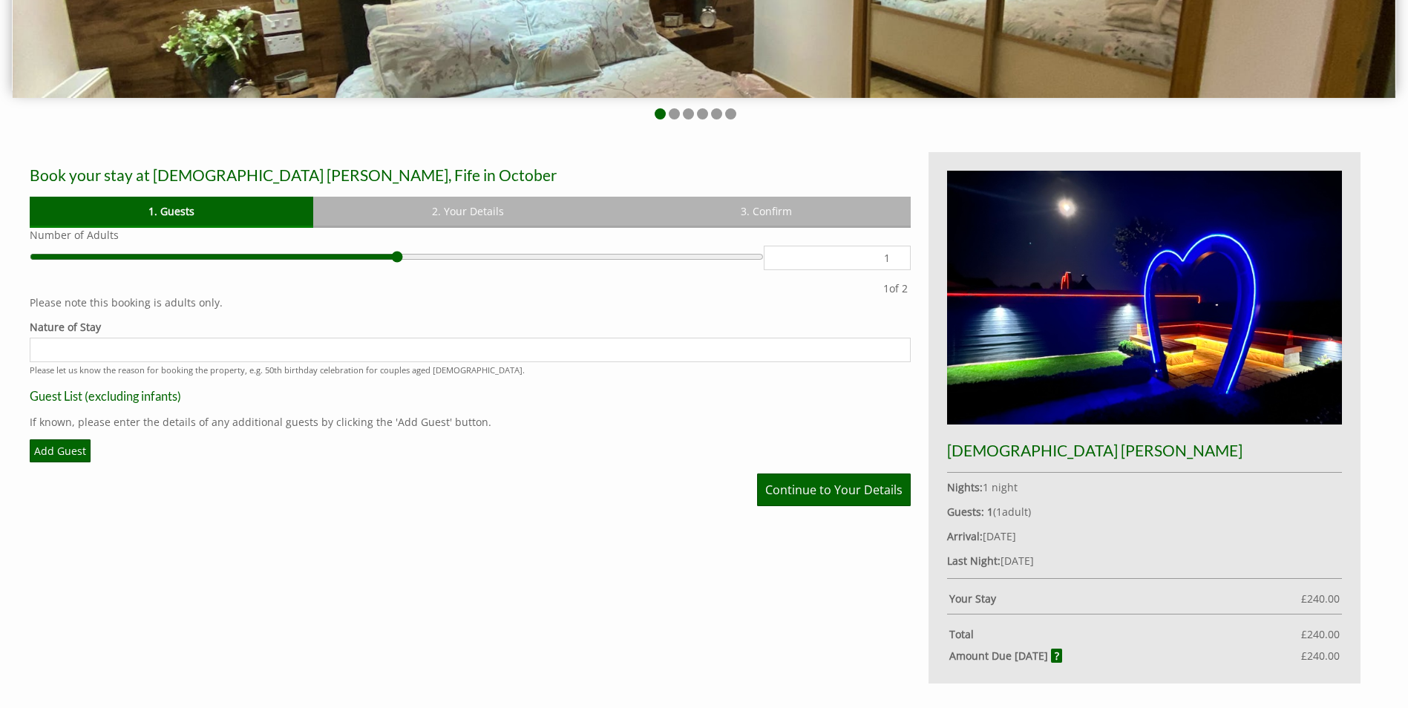
click at [346, 347] on input "Nature of Stay" at bounding box center [470, 350] width 881 height 24
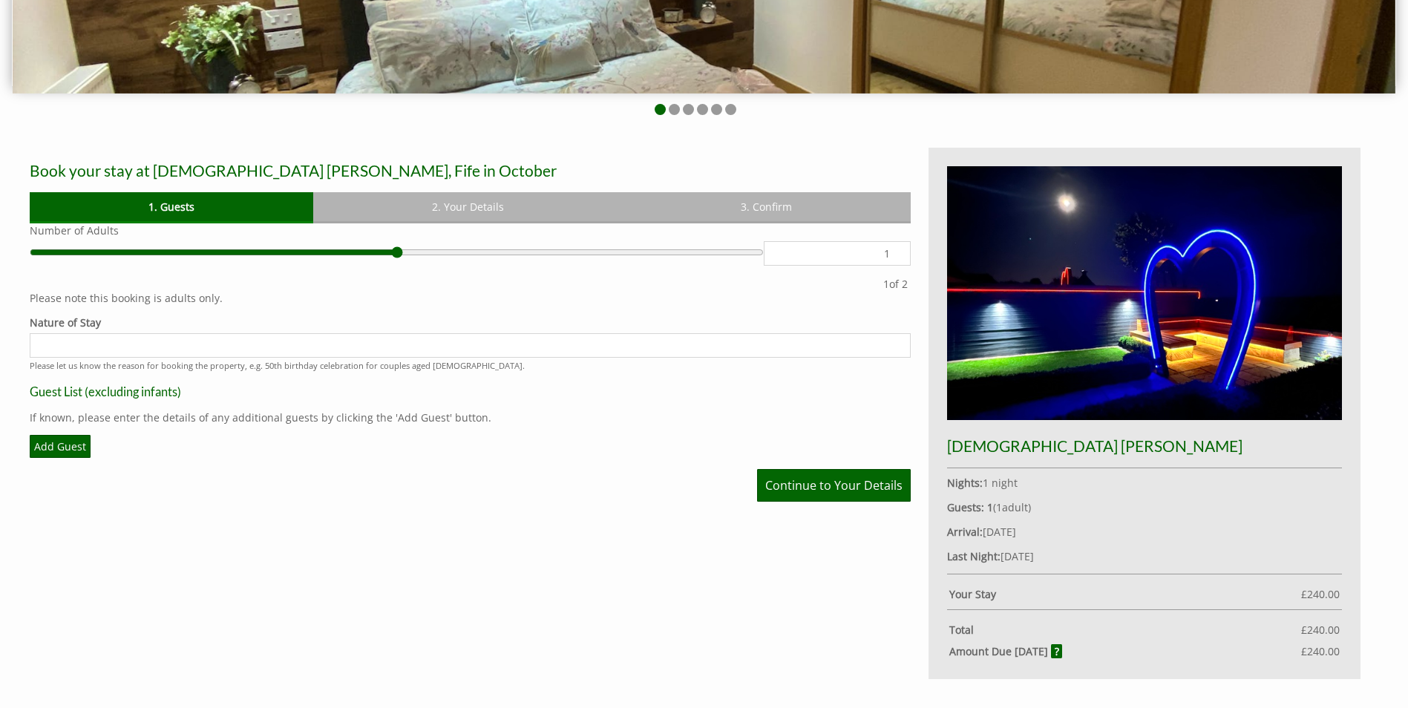
scroll to position [594, 0]
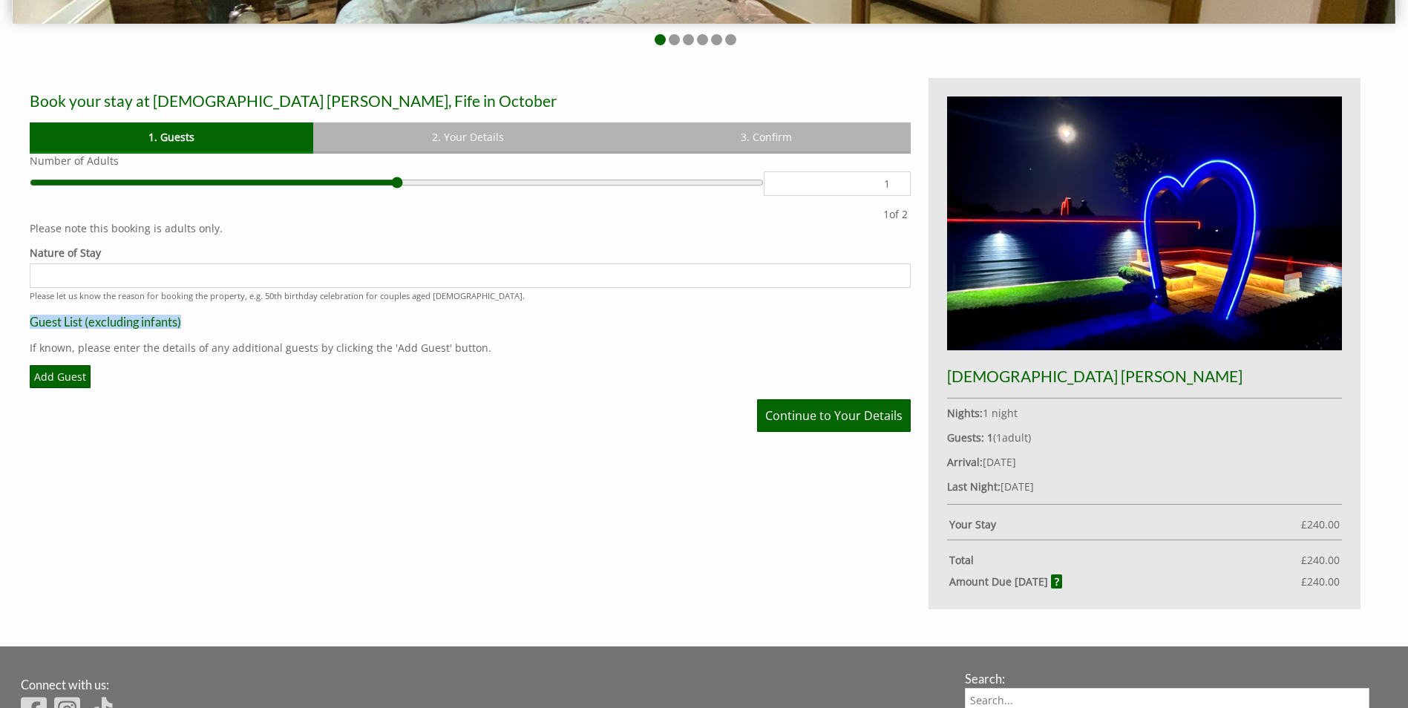
drag, startPoint x: 471, startPoint y: 298, endPoint x: 300, endPoint y: 303, distance: 170.8
click at [300, 303] on div "Please Note: You have added 0 guest s above the base occupancy which incurs a f…" at bounding box center [470, 293] width 881 height 278
click at [292, 290] on small "Please let us know the reason for booking the property, e.g. 50th birthday cele…" at bounding box center [277, 295] width 495 height 11
drag, startPoint x: 246, startPoint y: 295, endPoint x: 501, endPoint y: 325, distance: 256.4
click at [501, 325] on div "Please Note: You have added 0 guest s above the base occupancy which incurs a f…" at bounding box center [470, 293] width 881 height 278
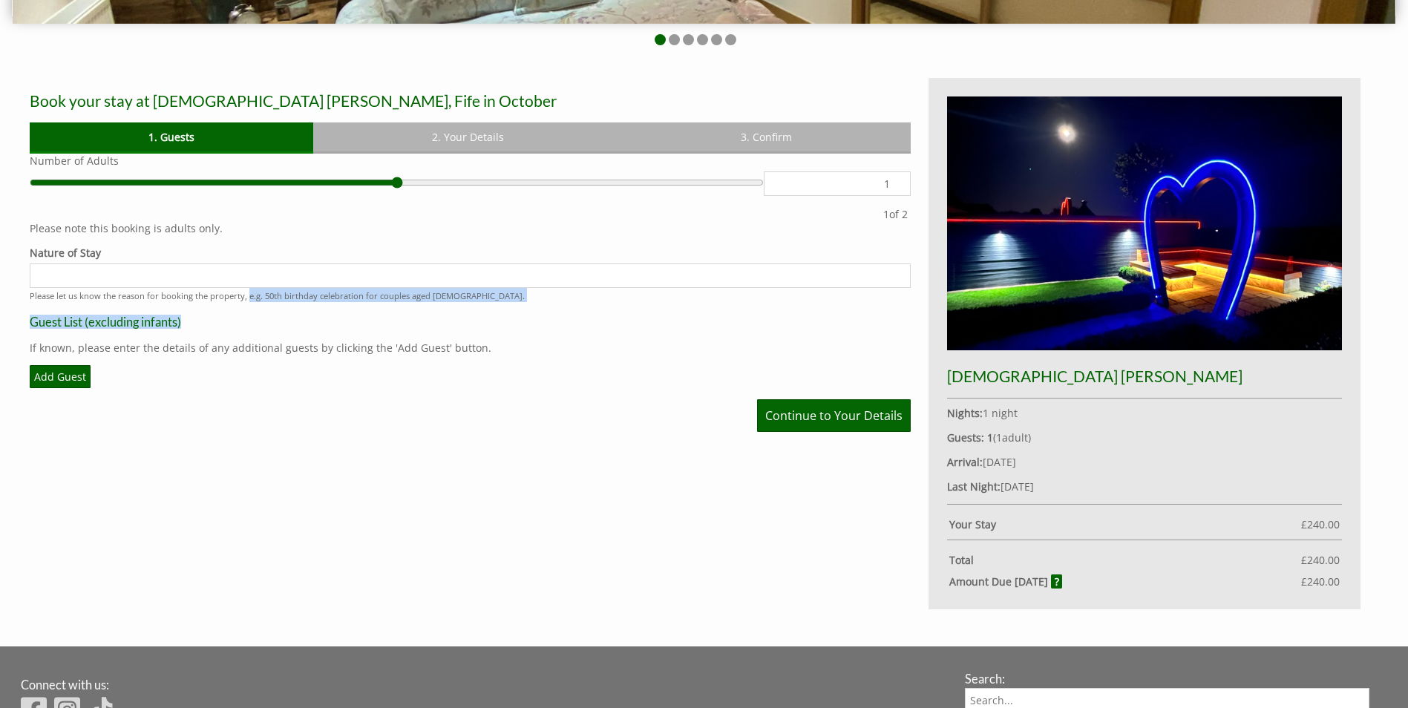
click at [501, 325] on h3 "Guest List (excluding infants)" at bounding box center [470, 322] width 881 height 14
drag, startPoint x: 396, startPoint y: 321, endPoint x: 303, endPoint y: 304, distance: 94.9
click at [303, 304] on div "Please Note: You have added 0 guest s above the base occupancy which incurs a f…" at bounding box center [470, 293] width 881 height 278
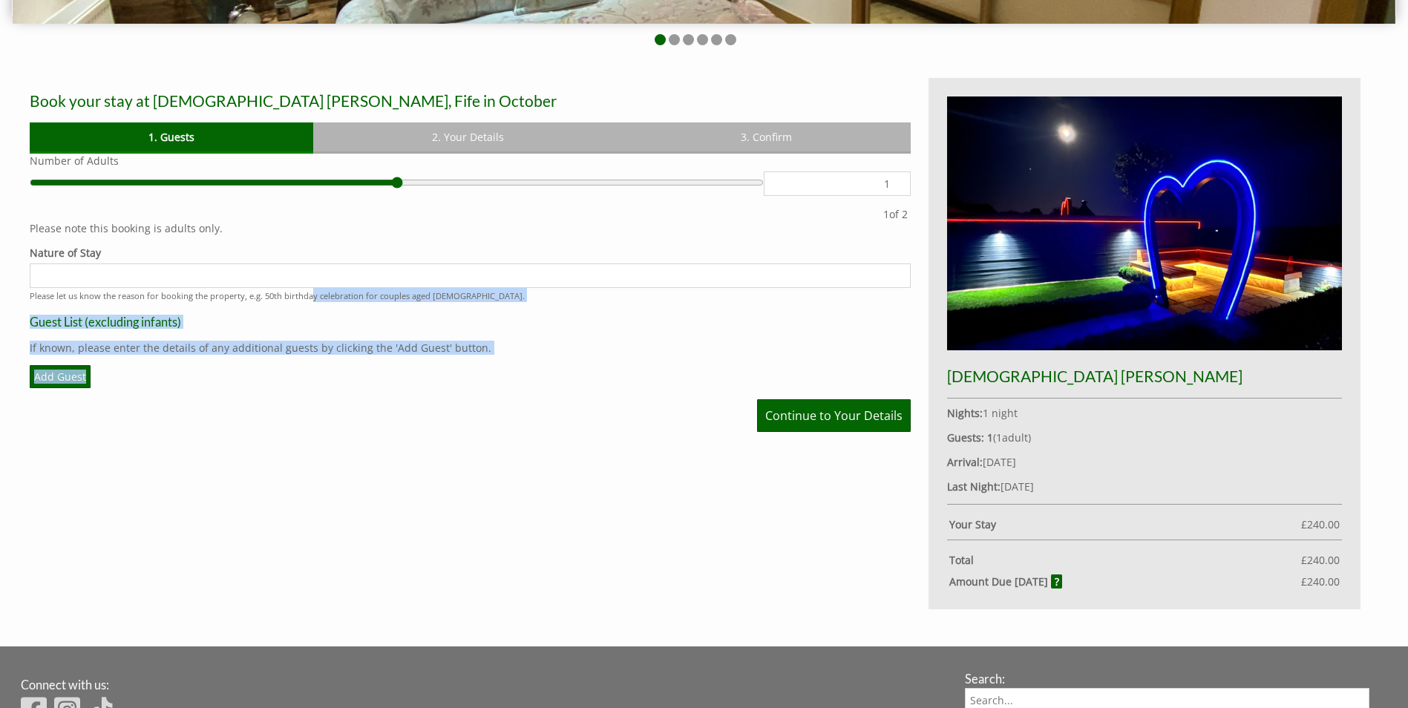
drag, startPoint x: 311, startPoint y: 298, endPoint x: 468, endPoint y: 364, distance: 169.7
click at [468, 364] on div "Please Note: You have added 0 guest s above the base occupancy which incurs a f…" at bounding box center [470, 293] width 881 height 278
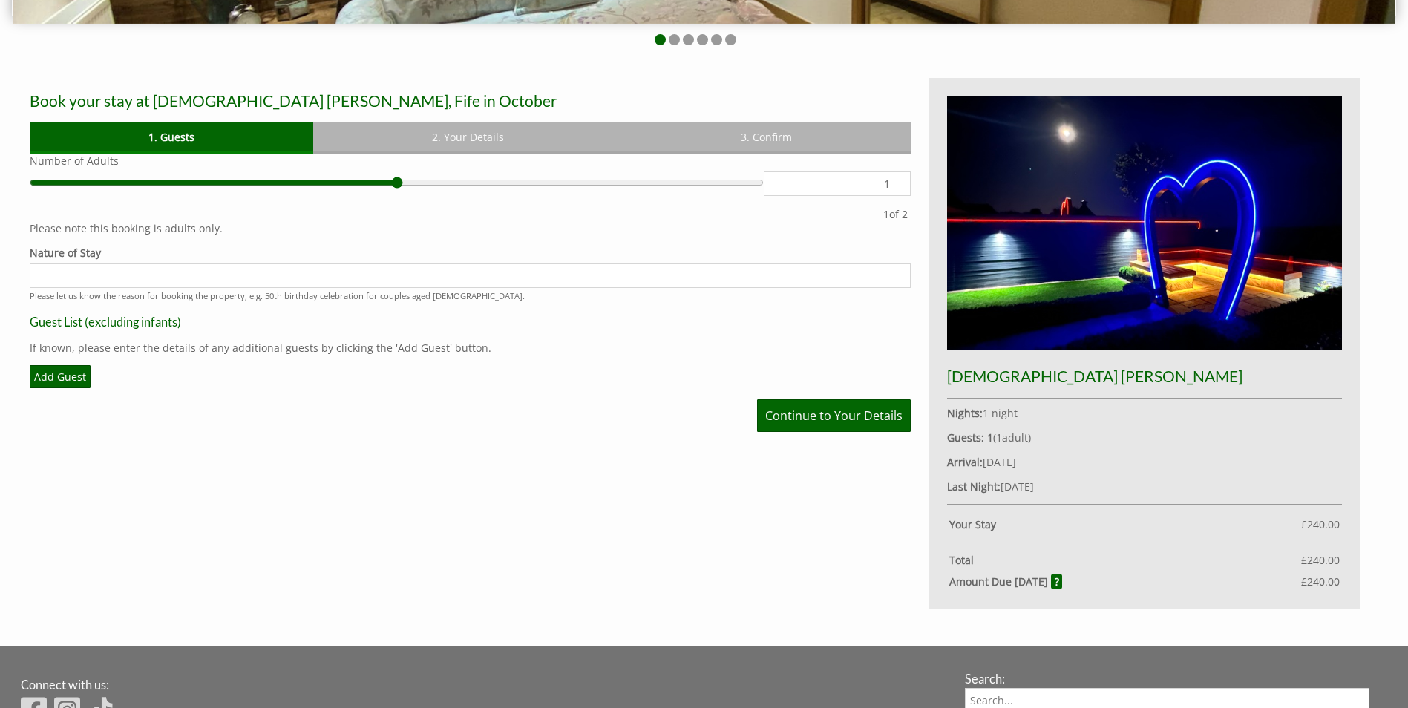
click at [468, 364] on div "Please Note: You have added 0 guest s above the base occupancy which incurs a f…" at bounding box center [470, 293] width 881 height 278
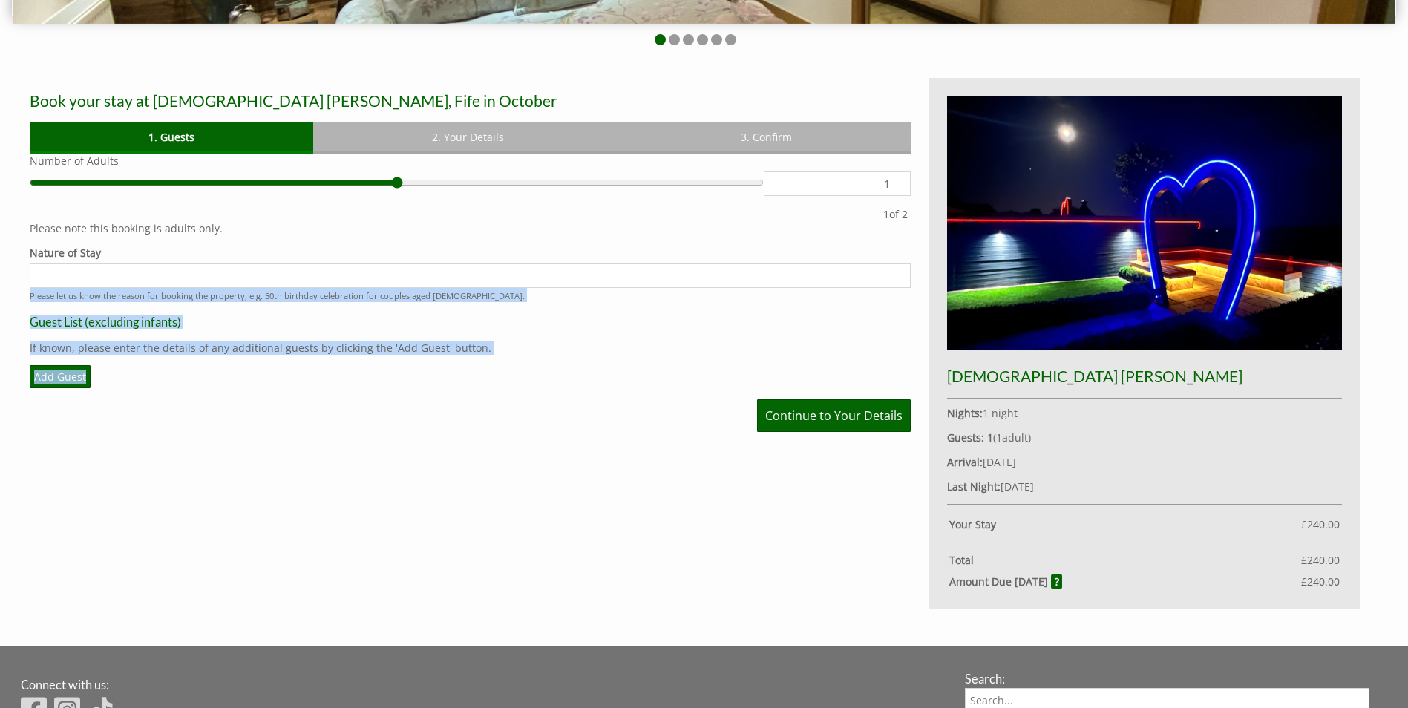
drag, startPoint x: 465, startPoint y: 357, endPoint x: 130, endPoint y: 252, distance: 350.9
click at [130, 252] on div "Please Note: You have added 0 guest s above the base occupancy which incurs a f…" at bounding box center [470, 293] width 881 height 278
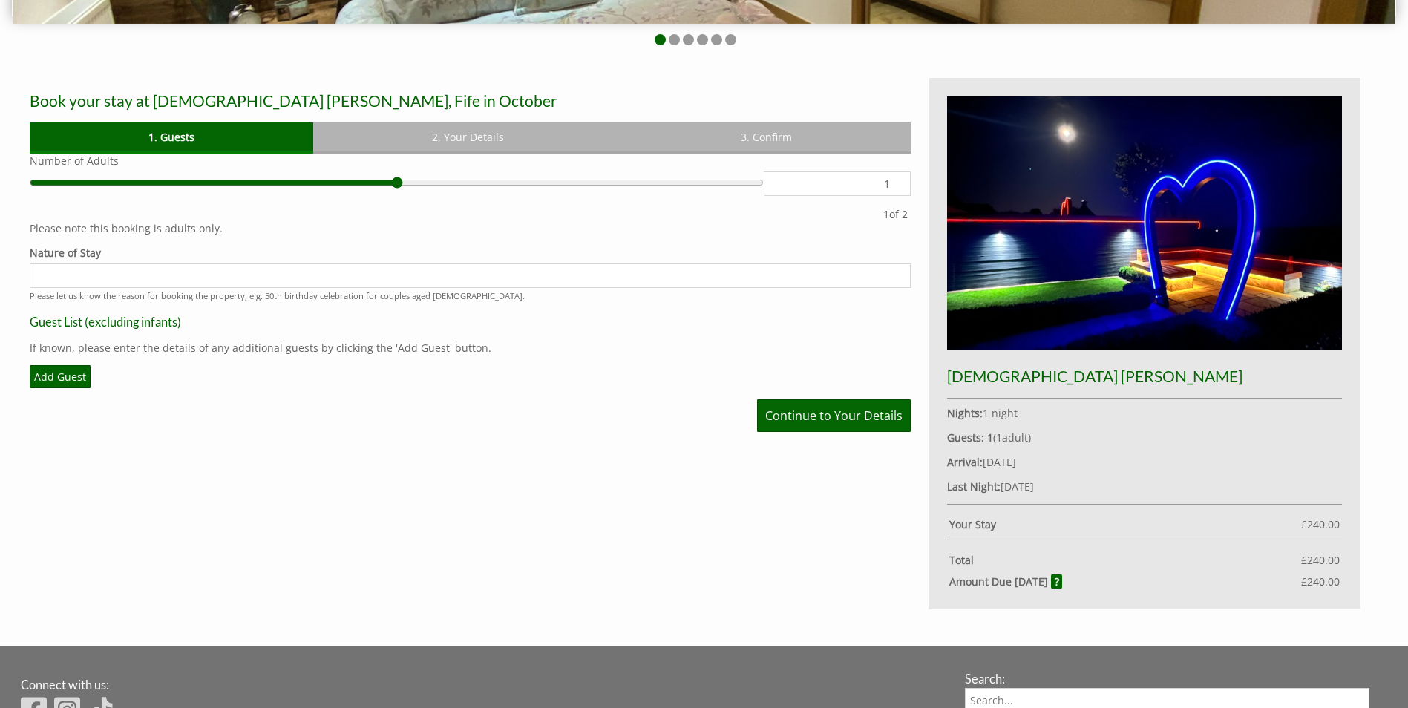
click at [606, 361] on div "Please Note: You have added 0 guest s above the base occupancy which incurs a f…" at bounding box center [470, 293] width 881 height 278
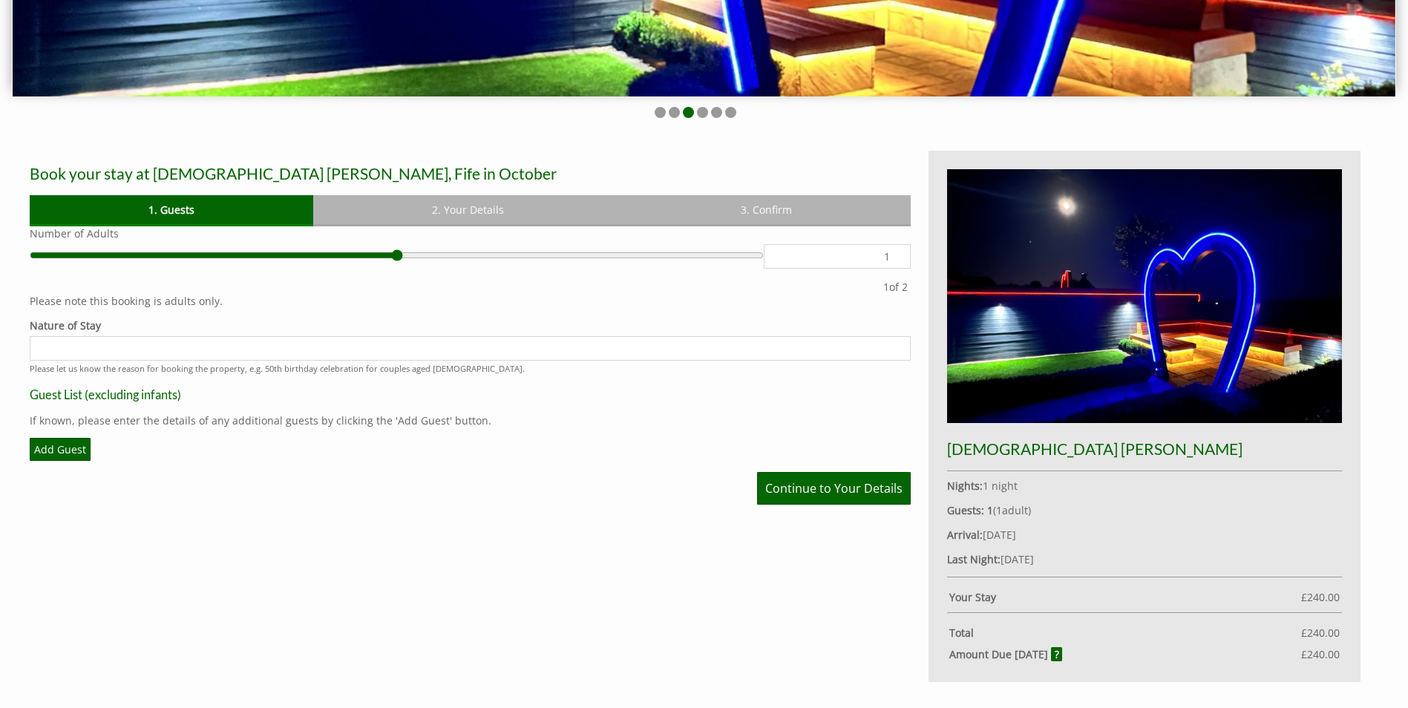
scroll to position [520, 0]
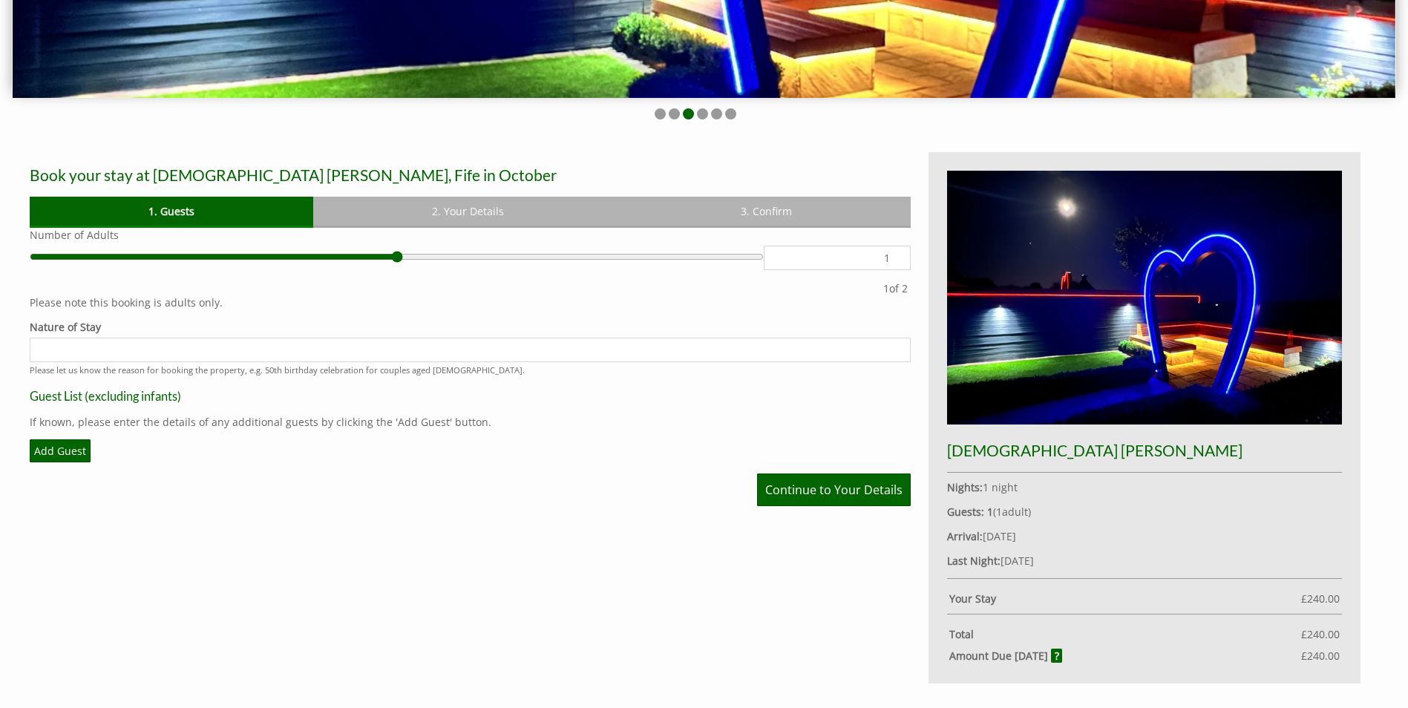
drag, startPoint x: 1027, startPoint y: 533, endPoint x: 1078, endPoint y: 555, distance: 55.2
click at [1078, 555] on div "[DEMOGRAPHIC_DATA] [PERSON_NAME] Nights: 1 night Guests: 1 ( 1 adult s 0 child …" at bounding box center [1144, 417] width 432 height 531
click at [1078, 555] on p "Last Night: [DATE]" at bounding box center [1144, 561] width 395 height 14
drag, startPoint x: 974, startPoint y: 539, endPoint x: 958, endPoint y: 535, distance: 16.7
click at [958, 535] on div "[DEMOGRAPHIC_DATA] [PERSON_NAME] Nights: 1 night Guests: 1 ( 1 adult s 0 child …" at bounding box center [1144, 417] width 432 height 531
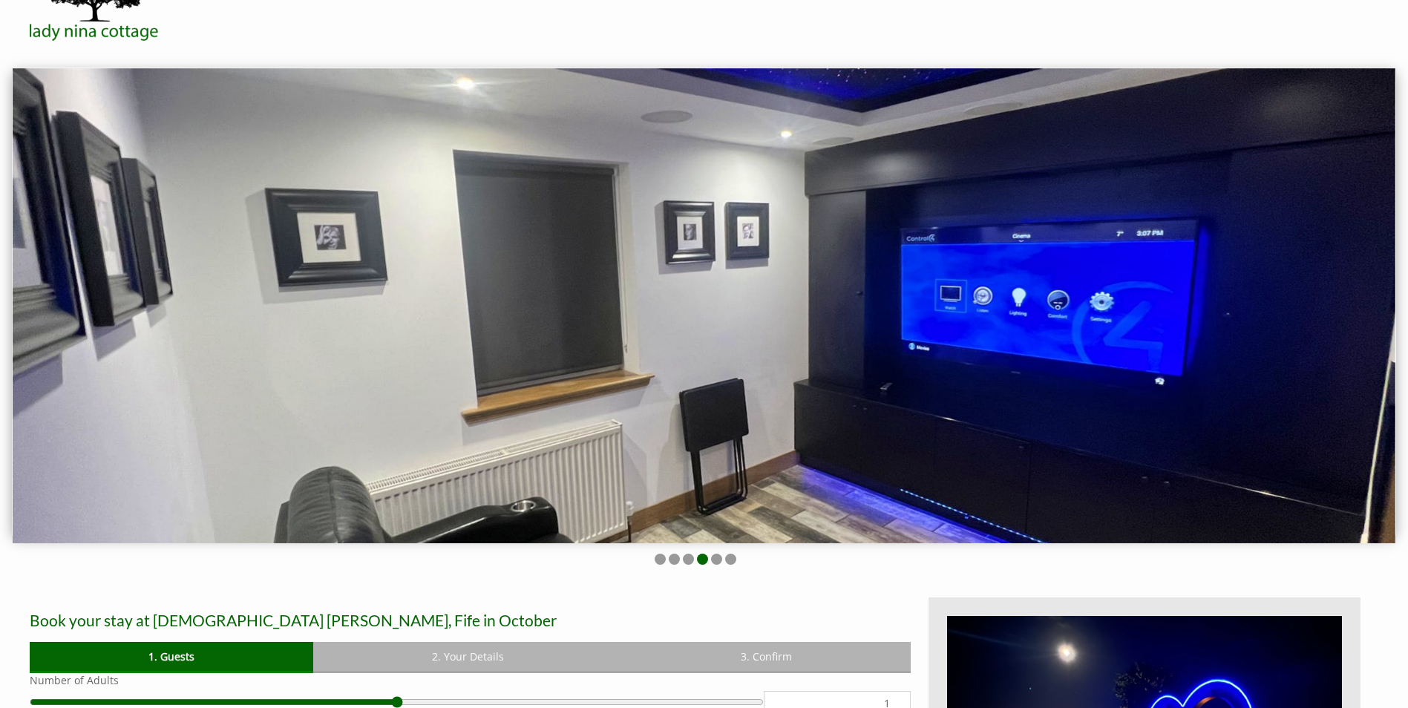
scroll to position [0, 0]
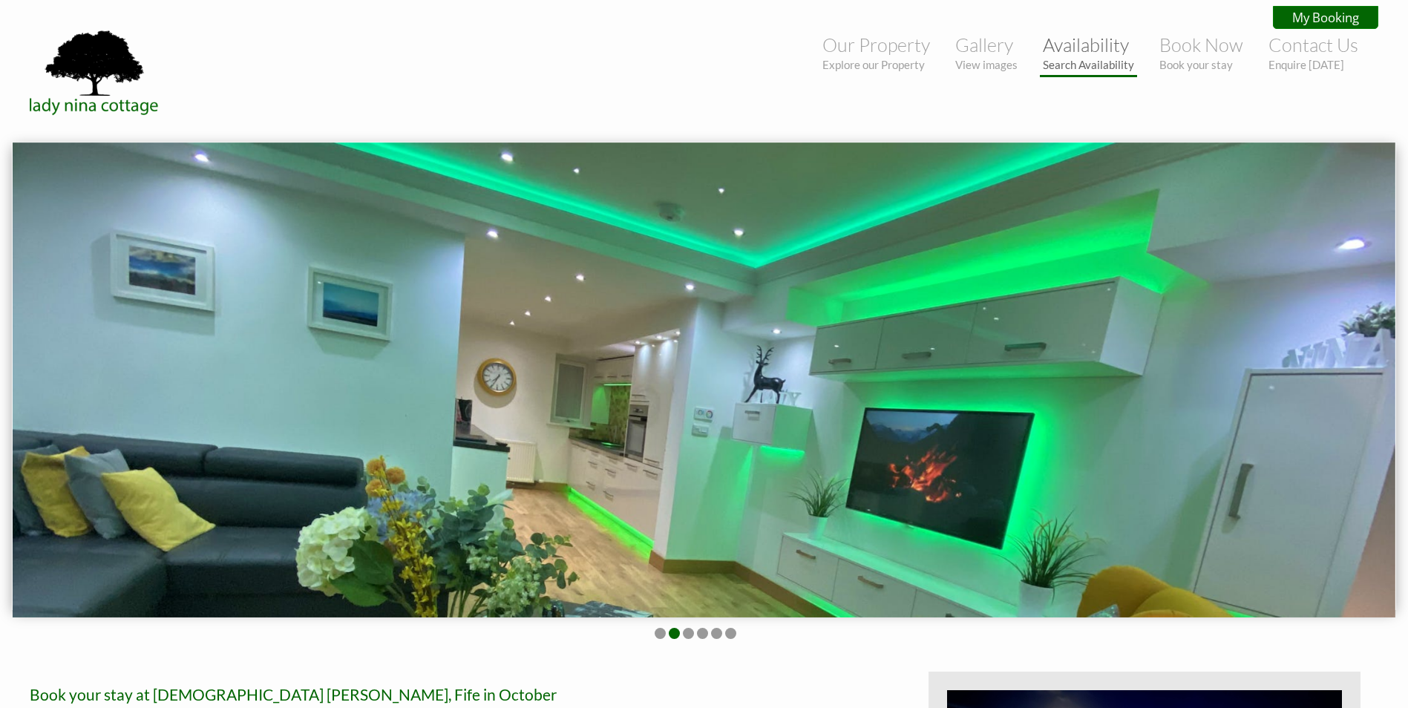
click at [1089, 53] on link "Availability Search Availability" at bounding box center [1088, 52] width 91 height 38
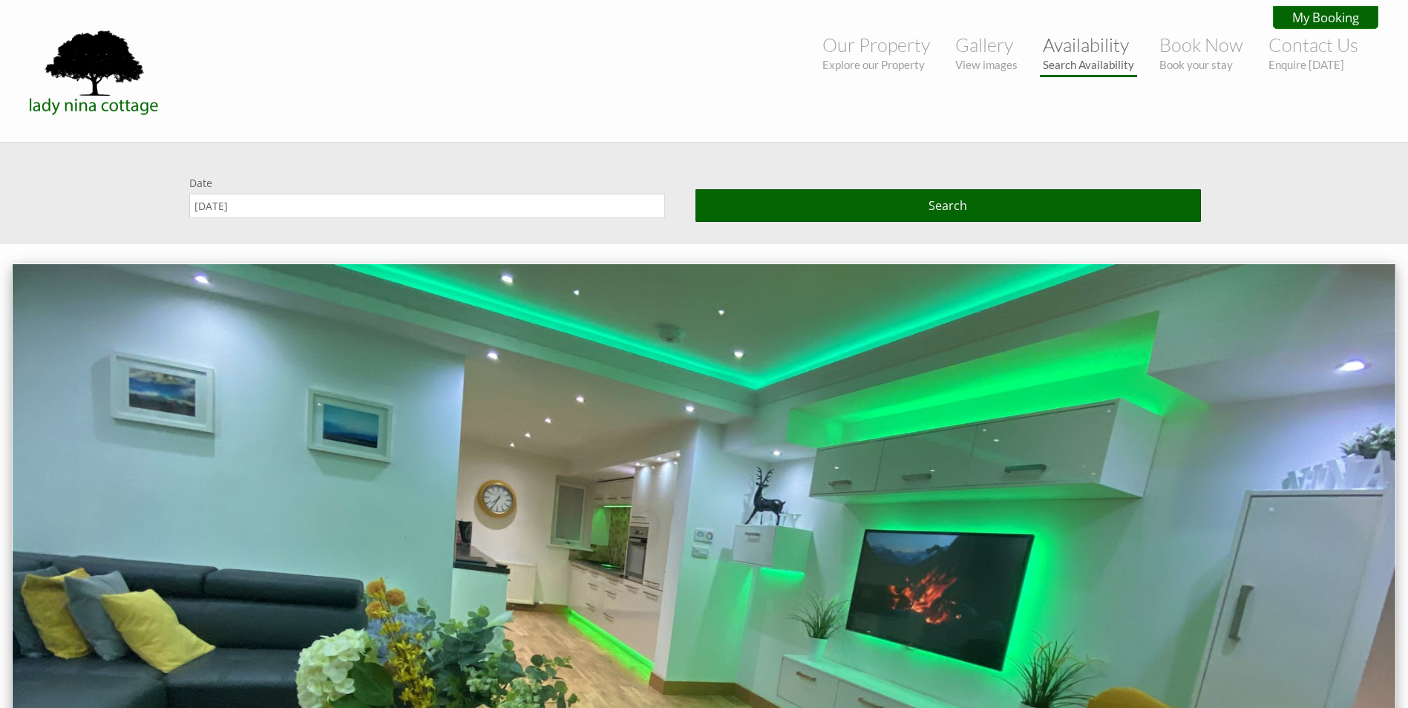
click at [1072, 43] on link "Availability Search Availability" at bounding box center [1088, 52] width 91 height 38
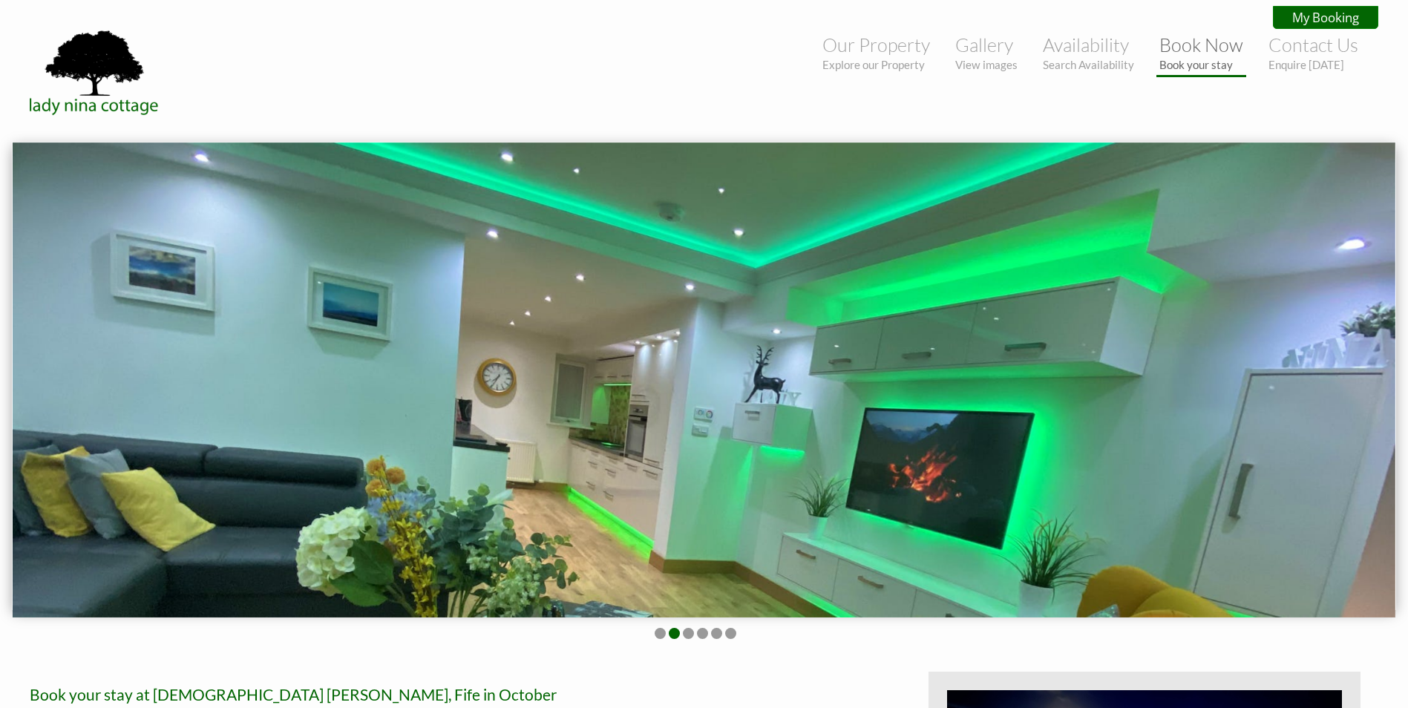
click at [1201, 71] on li "Book Now Book your stay" at bounding box center [1201, 53] width 90 height 47
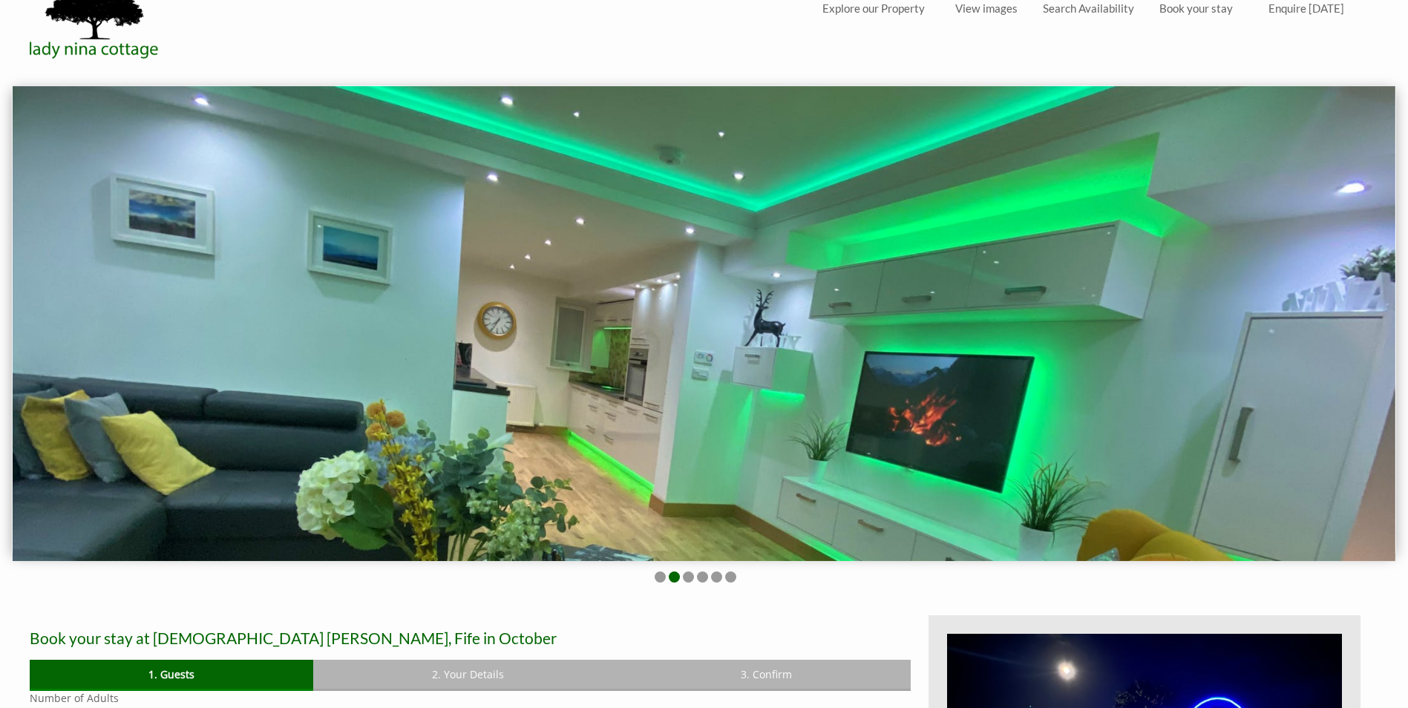
scroll to position [148, 0]
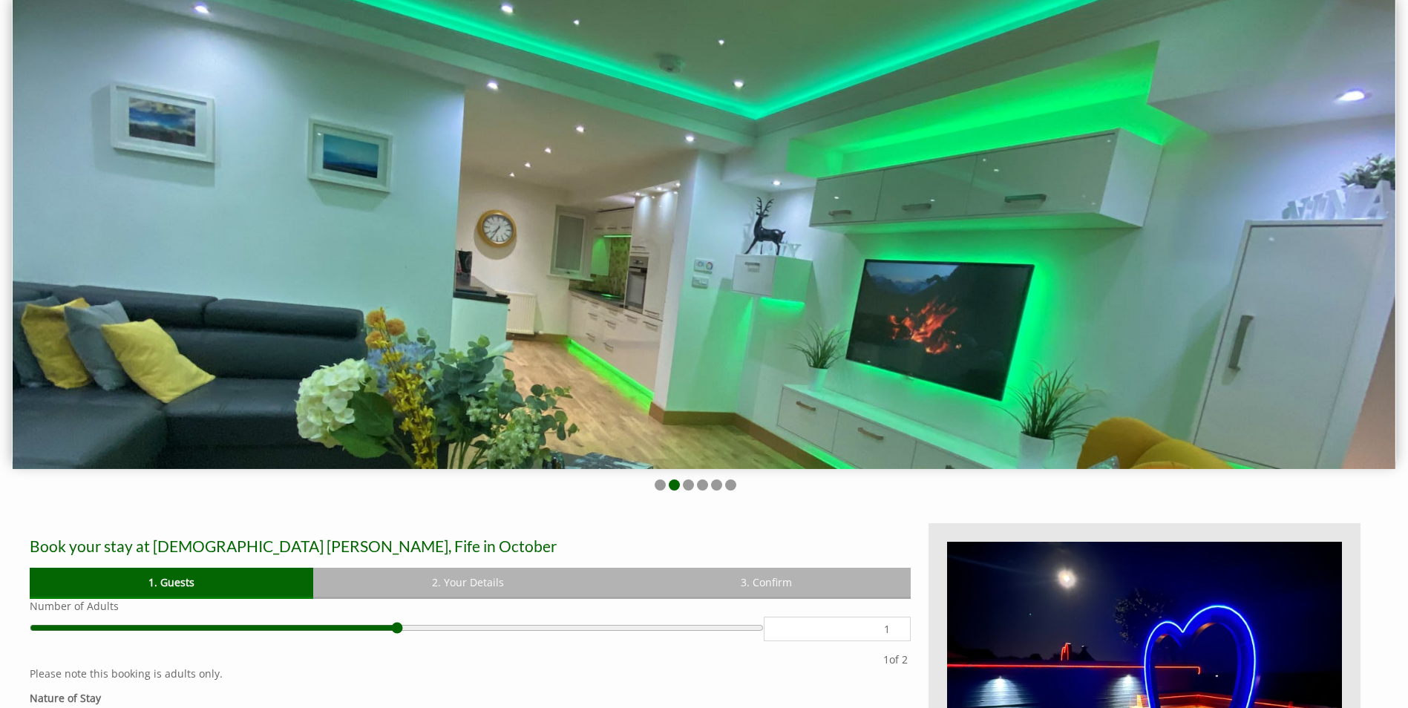
click at [1336, 204] on img at bounding box center [704, 231] width 1383 height 475
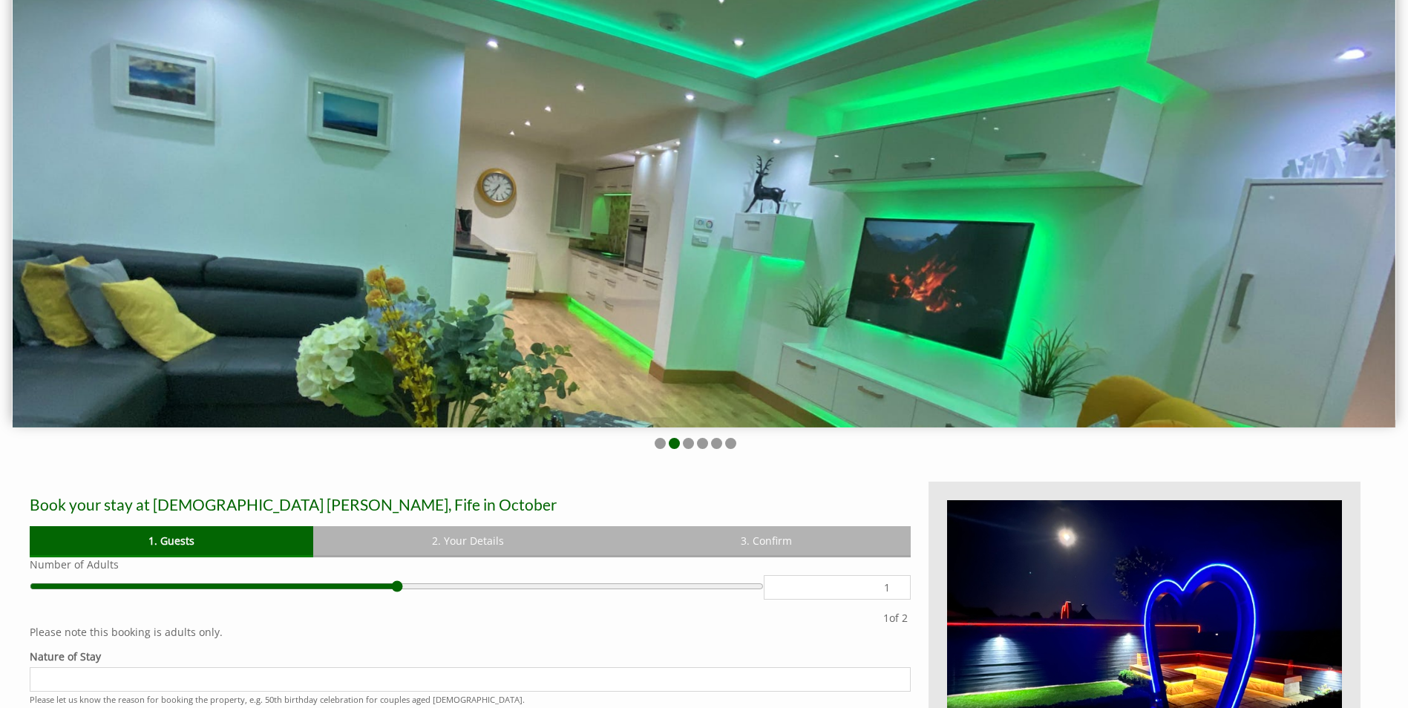
scroll to position [297, 0]
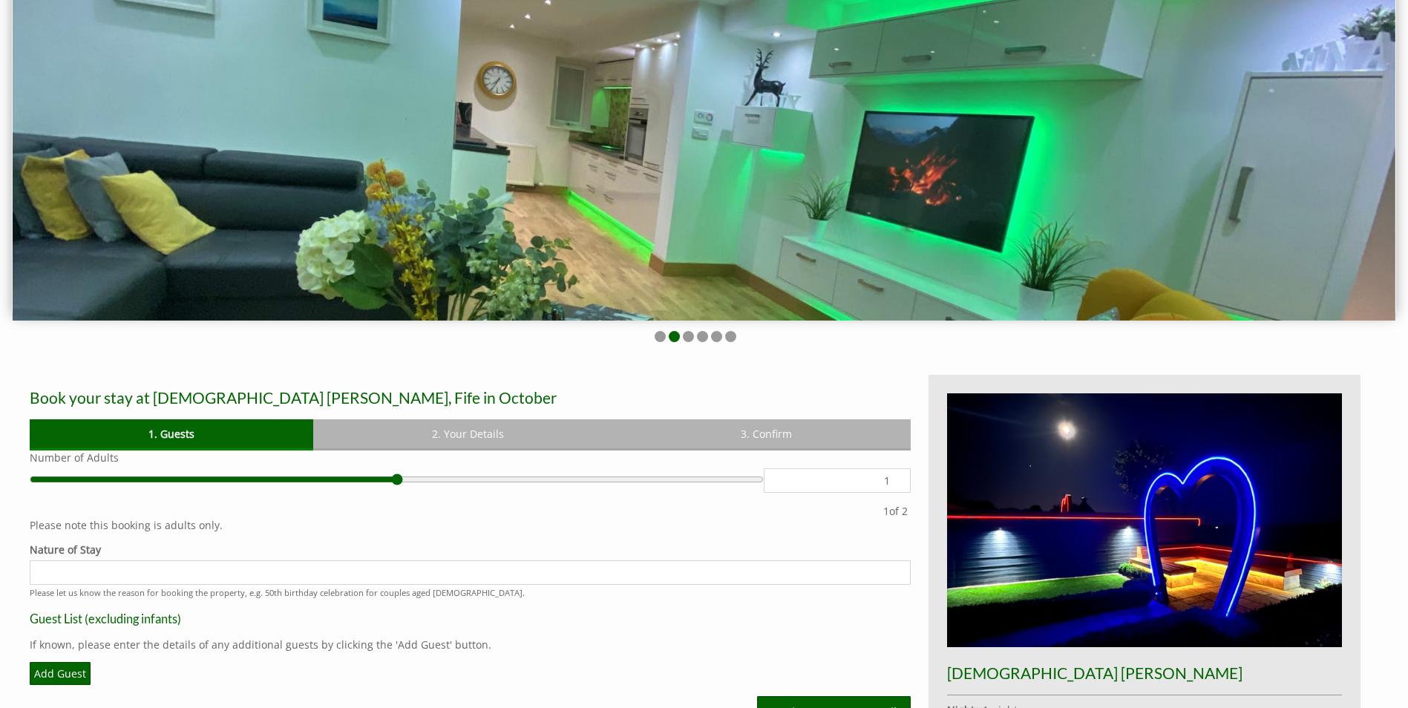
click at [687, 344] on ul at bounding box center [695, 338] width 1349 height 14
click at [689, 338] on li at bounding box center [688, 336] width 11 height 11
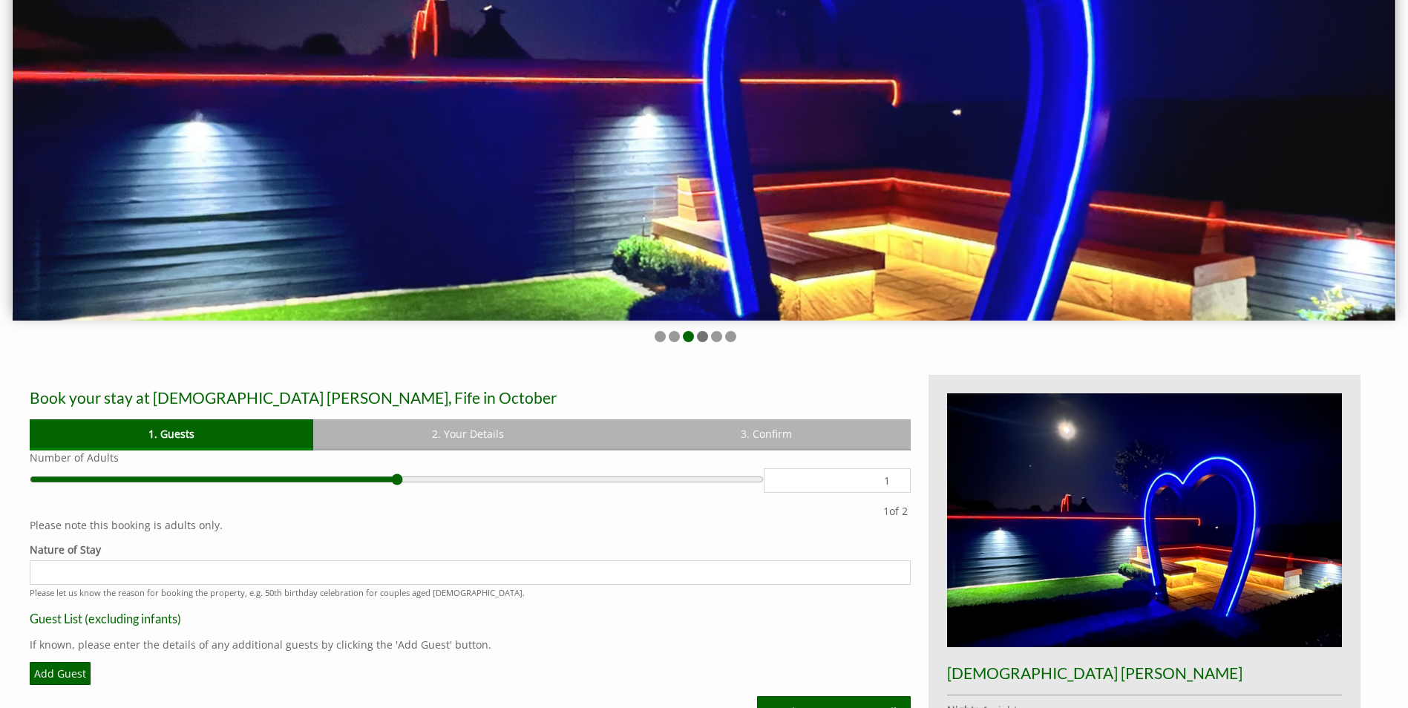
click at [698, 340] on li at bounding box center [702, 336] width 11 height 11
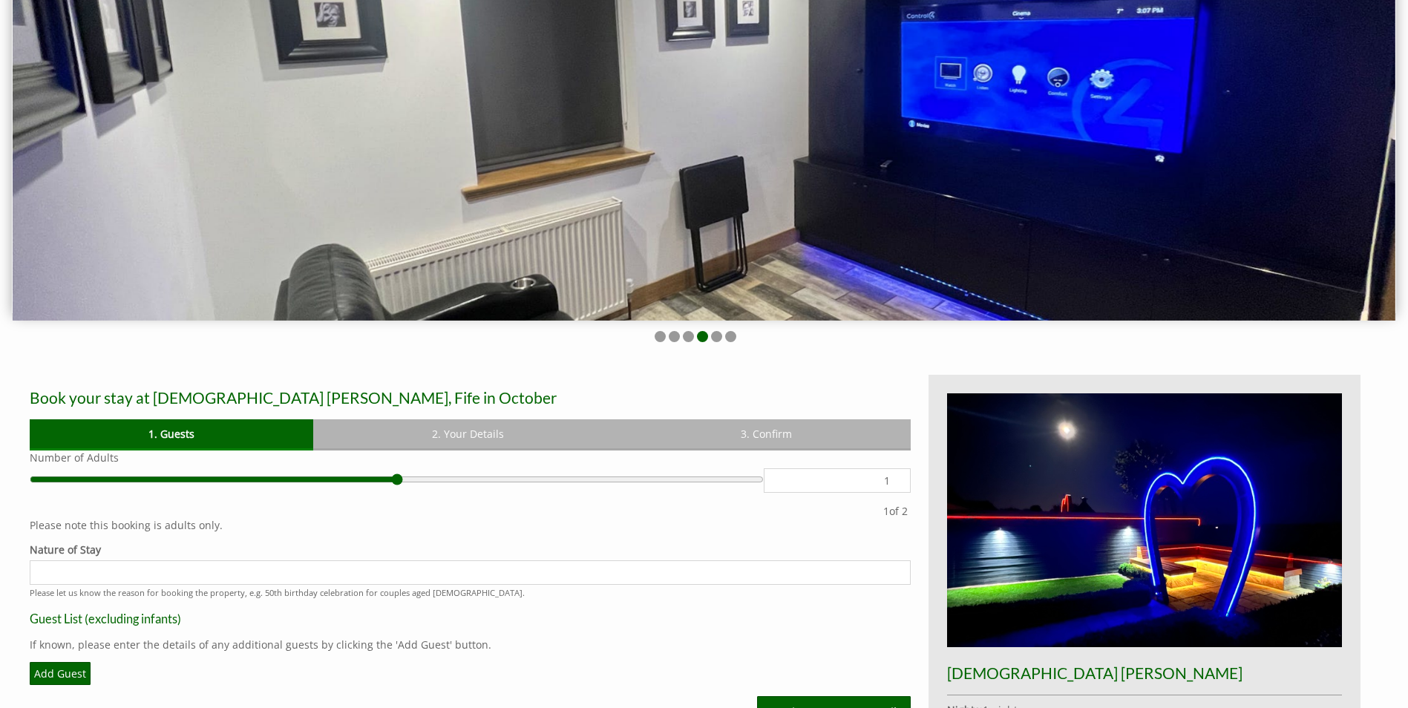
click at [710, 341] on ul at bounding box center [695, 338] width 1349 height 14
click at [715, 338] on li at bounding box center [716, 336] width 11 height 11
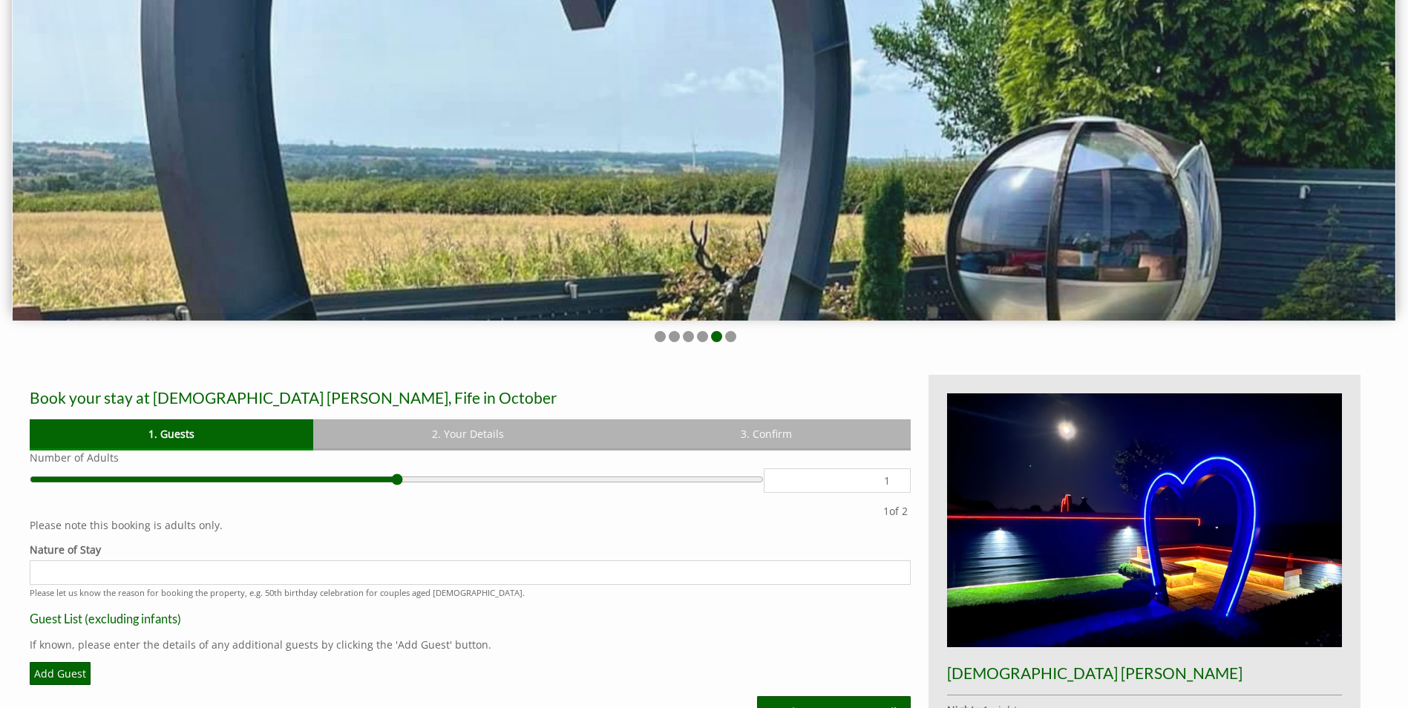
click at [740, 338] on ul at bounding box center [695, 338] width 1349 height 14
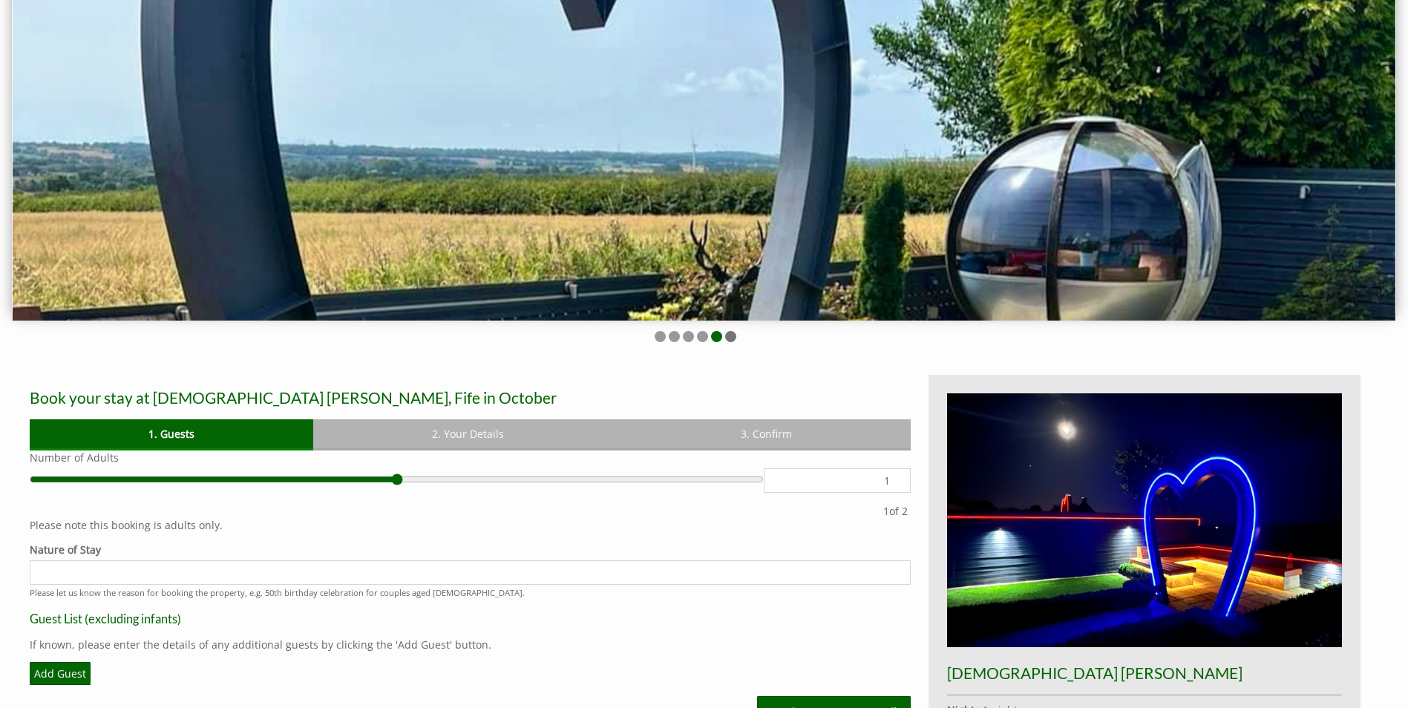
click at [733, 338] on li at bounding box center [730, 336] width 11 height 11
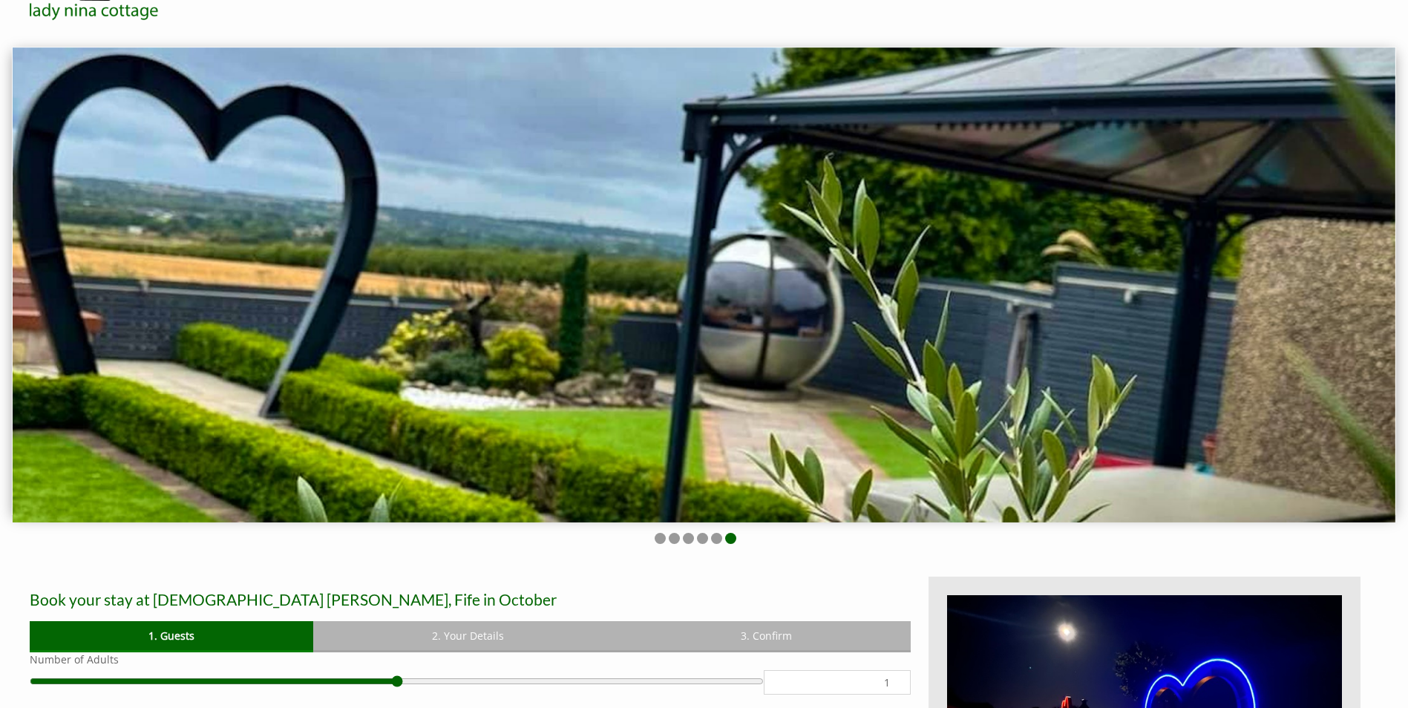
scroll to position [74, 0]
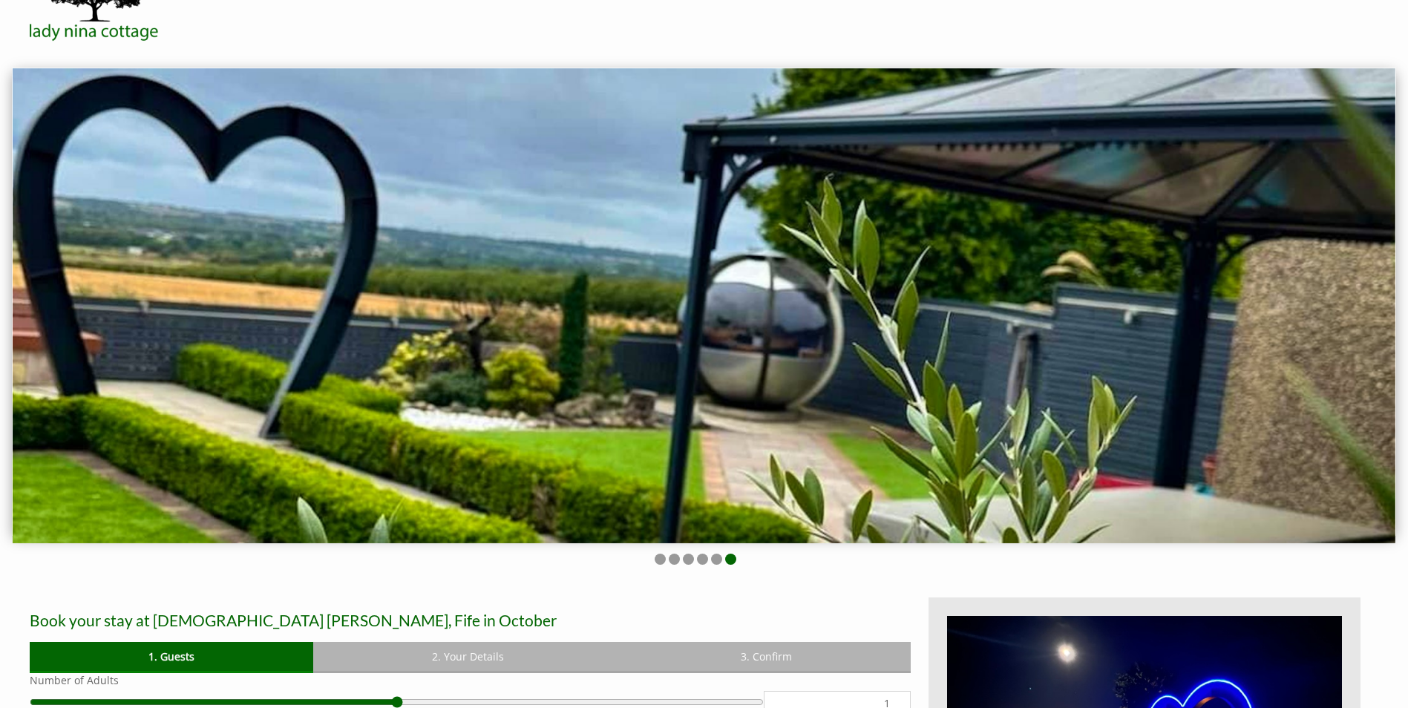
click at [654, 547] on div at bounding box center [704, 318] width 1408 height 501
click at [654, 555] on ul at bounding box center [695, 561] width 1349 height 14
click at [655, 557] on ul at bounding box center [695, 561] width 1349 height 14
click at [660, 557] on li at bounding box center [660, 559] width 11 height 11
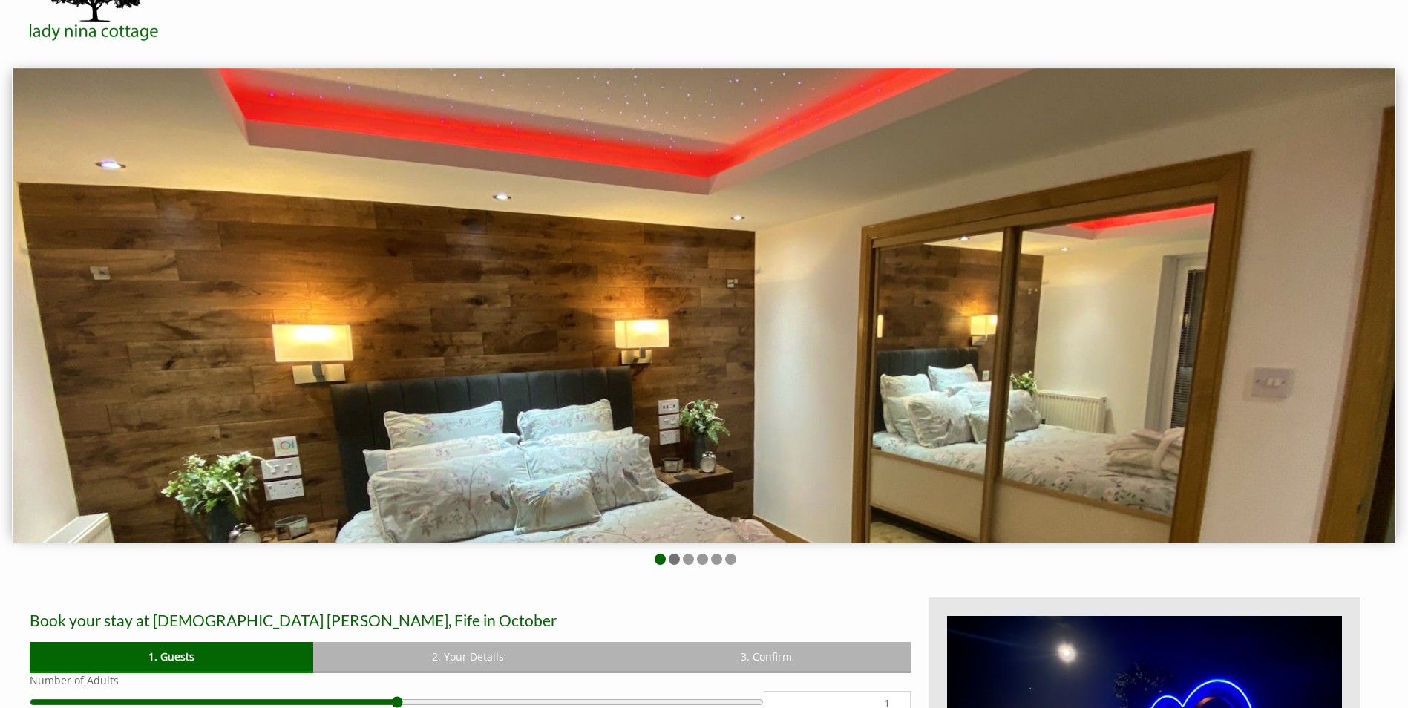
click at [670, 556] on li at bounding box center [674, 559] width 11 height 11
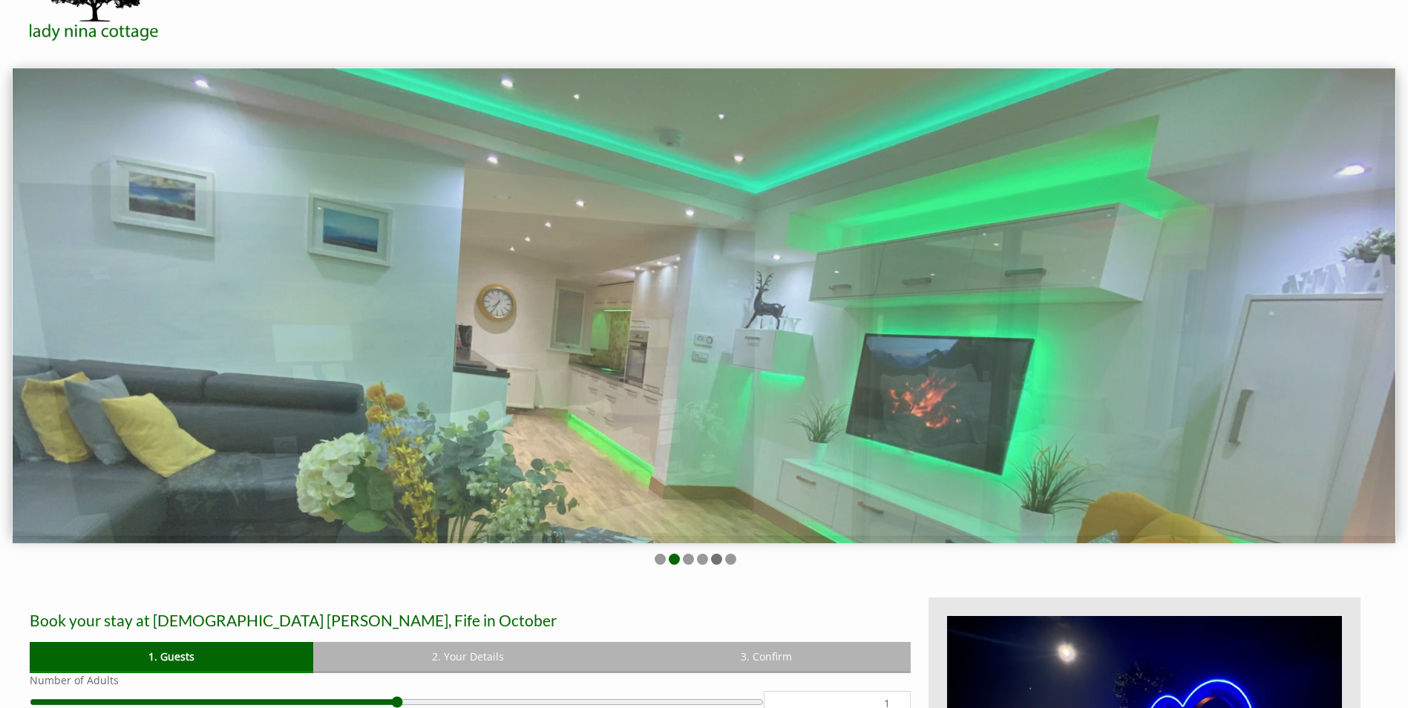
click at [711, 562] on li at bounding box center [716, 559] width 11 height 11
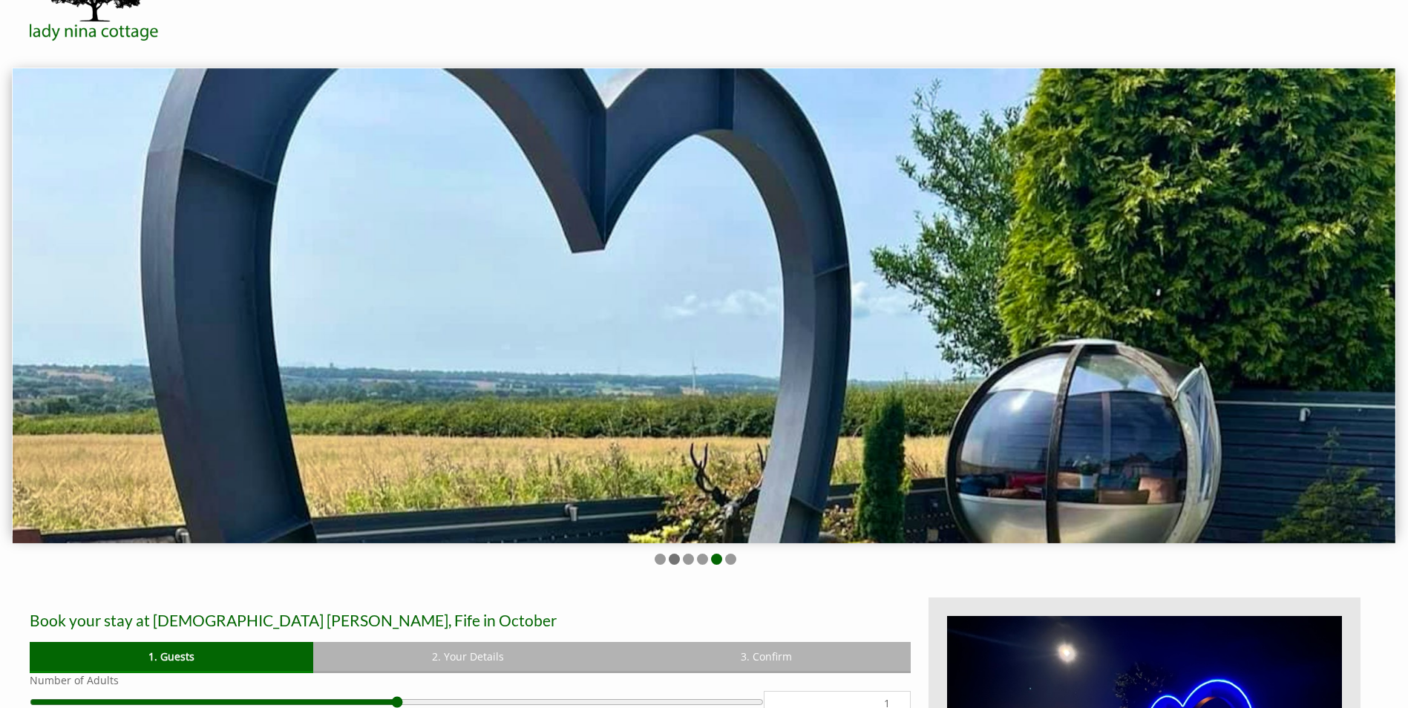
click at [678, 562] on li at bounding box center [674, 559] width 11 height 11
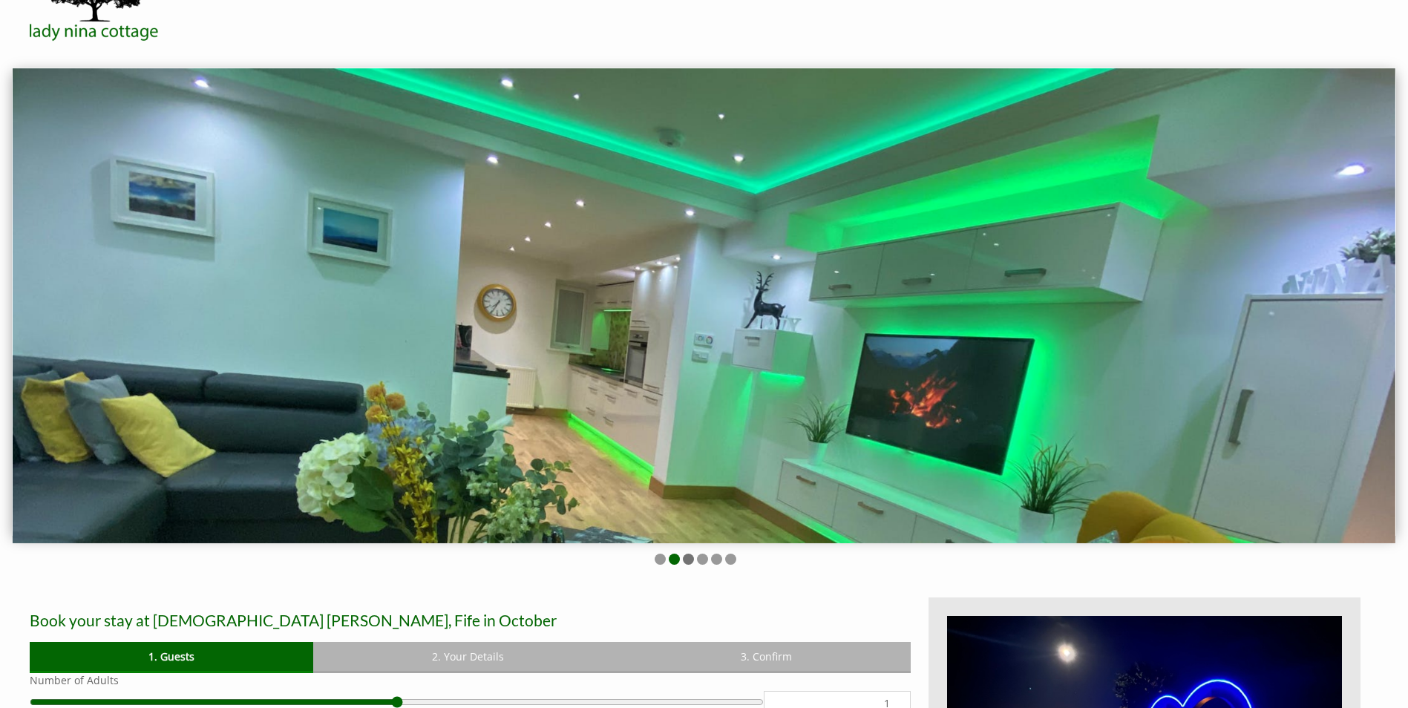
click at [683, 558] on li at bounding box center [688, 559] width 11 height 11
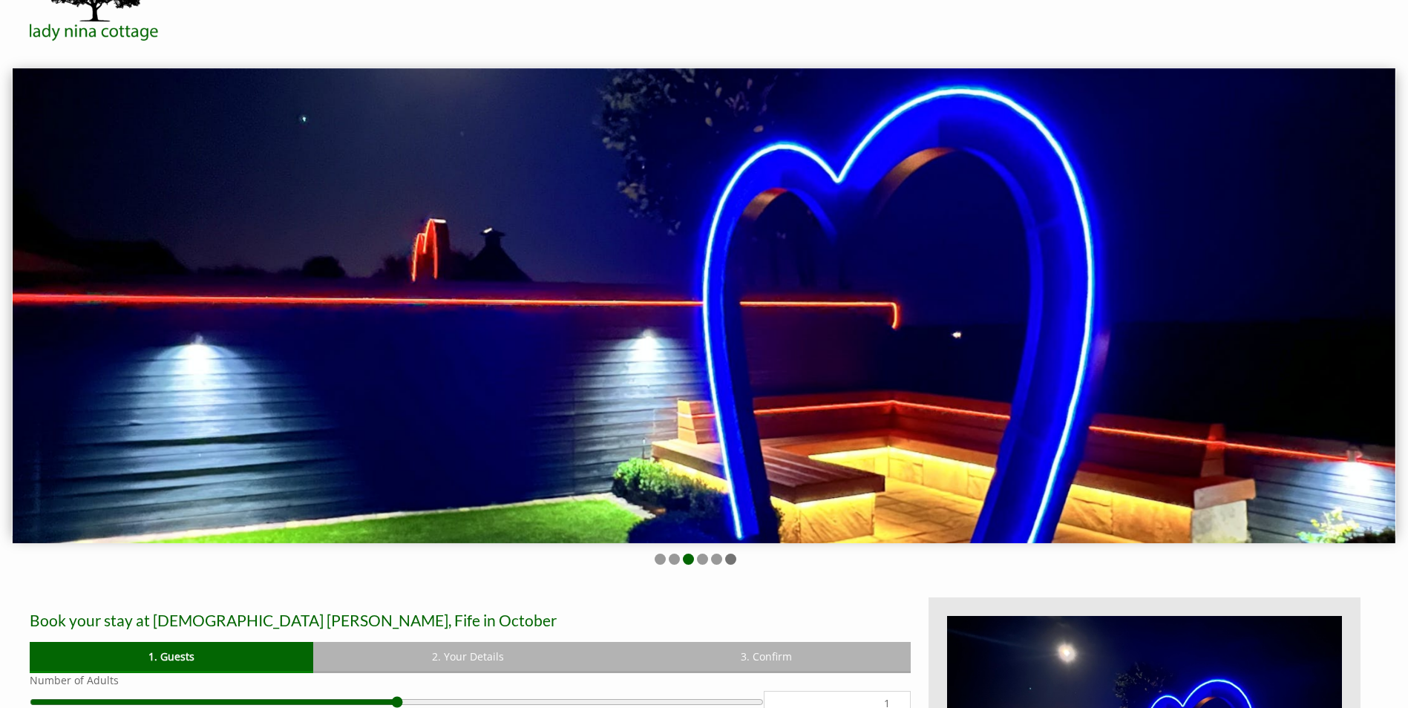
click at [732, 555] on li at bounding box center [730, 559] width 11 height 11
